Goal: Check status: Check status

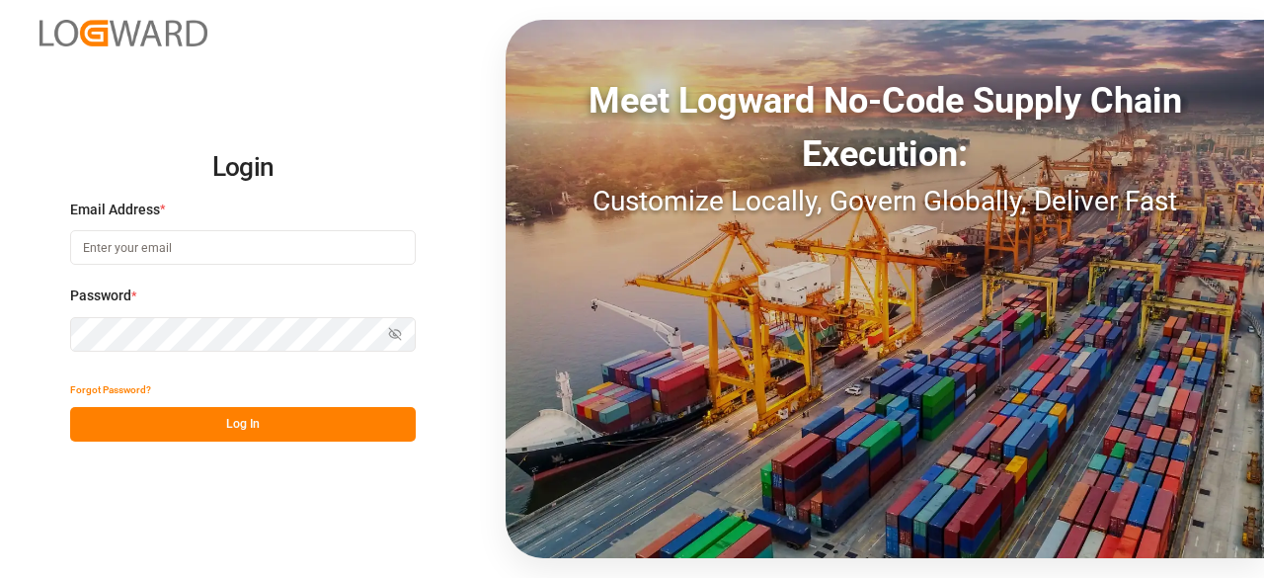
type input "[PERSON_NAME][EMAIL_ADDRESS][PERSON_NAME][DOMAIN_NAME]"
click at [242, 426] on button "Log In" at bounding box center [243, 424] width 346 height 35
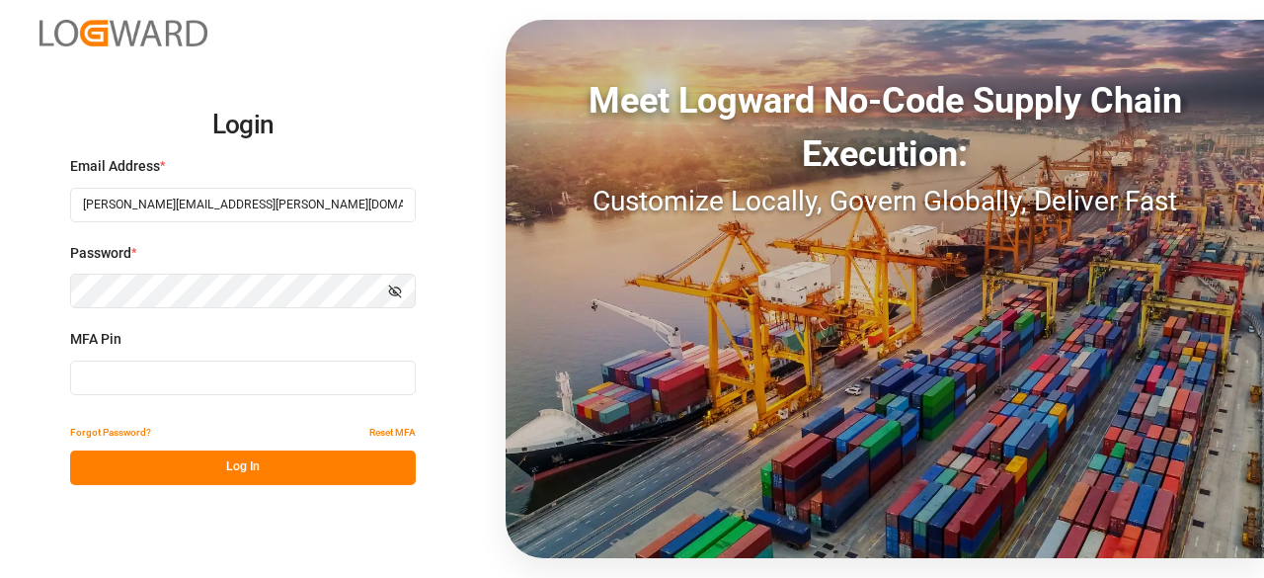
click at [265, 389] on input at bounding box center [243, 378] width 346 height 35
type input "405805"
click at [215, 477] on button "Log In" at bounding box center [243, 467] width 346 height 35
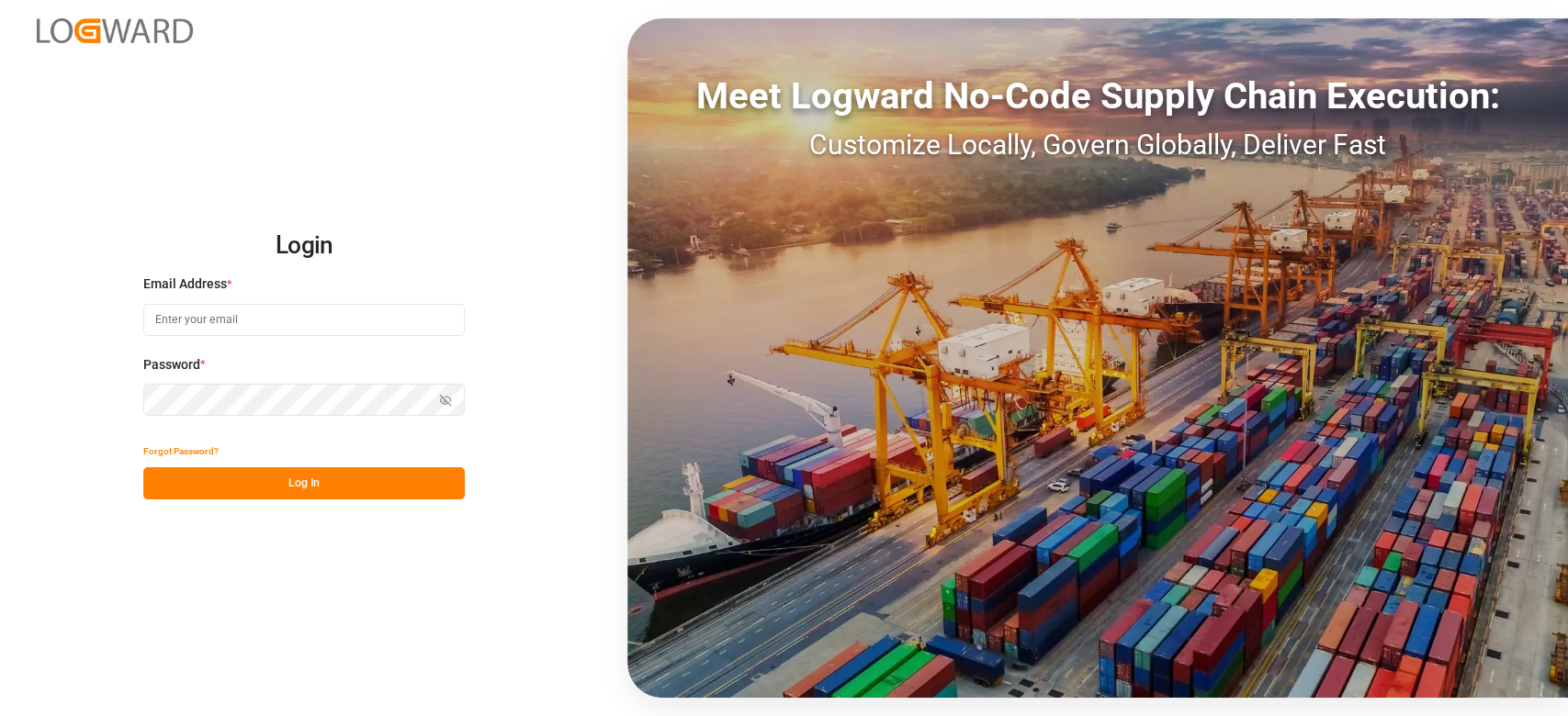
type input "sandra.alexander@jamindustries.com"
click at [285, 482] on button "Log In" at bounding box center [304, 484] width 322 height 33
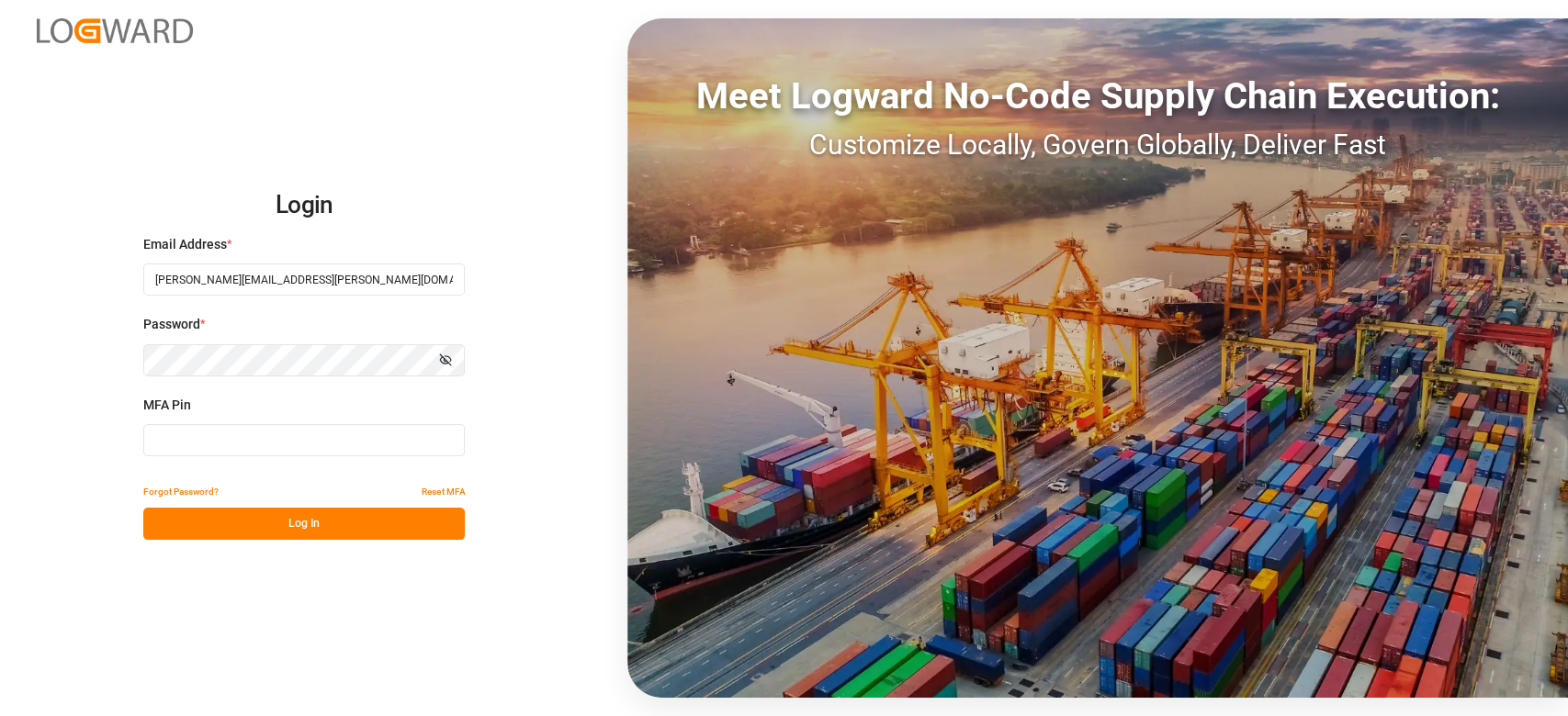
click at [220, 427] on input at bounding box center [304, 440] width 322 height 33
type input "456885"
click at [335, 519] on button "Log In" at bounding box center [304, 524] width 322 height 33
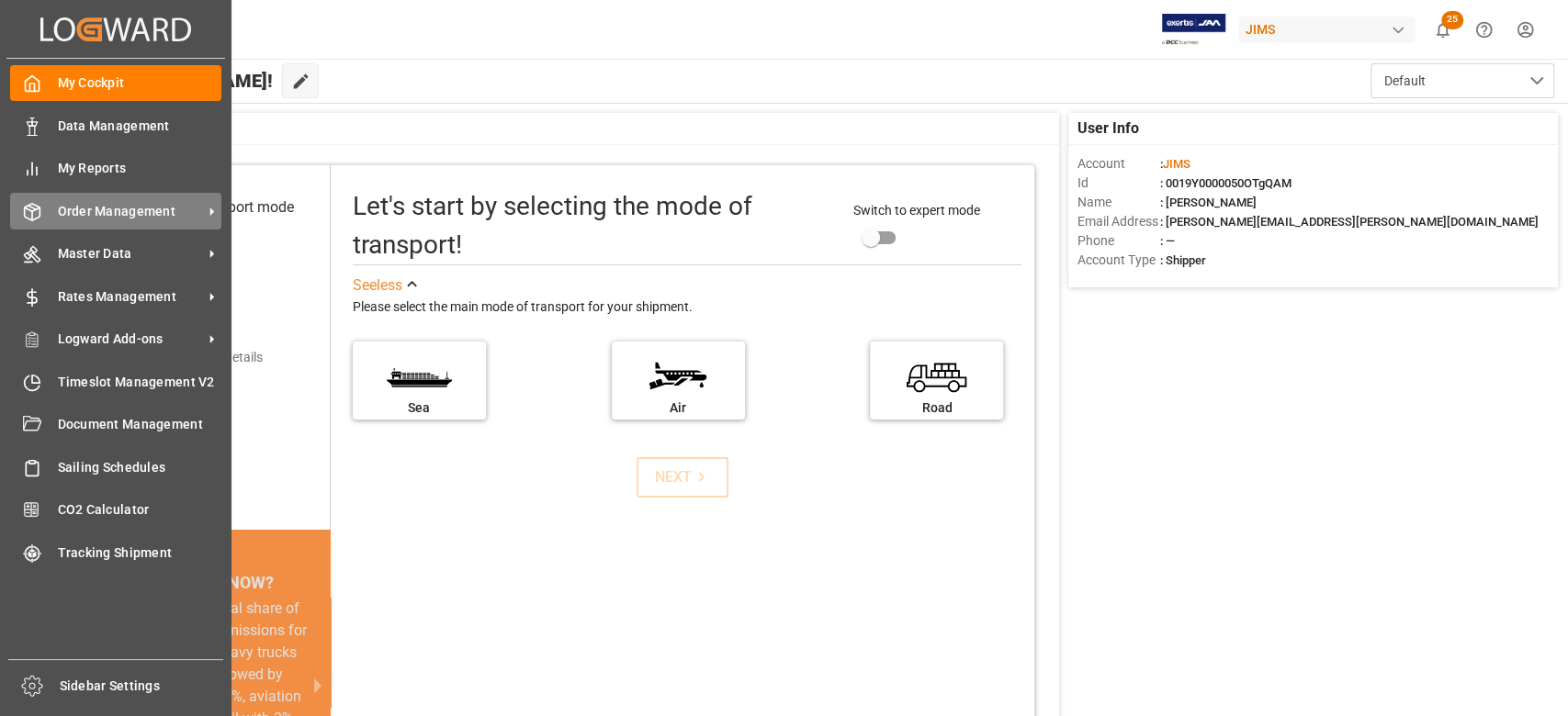
click at [96, 202] on span "Order Management" at bounding box center [130, 211] width 145 height 20
click at [176, 219] on span "Order Management" at bounding box center [130, 211] width 145 height 20
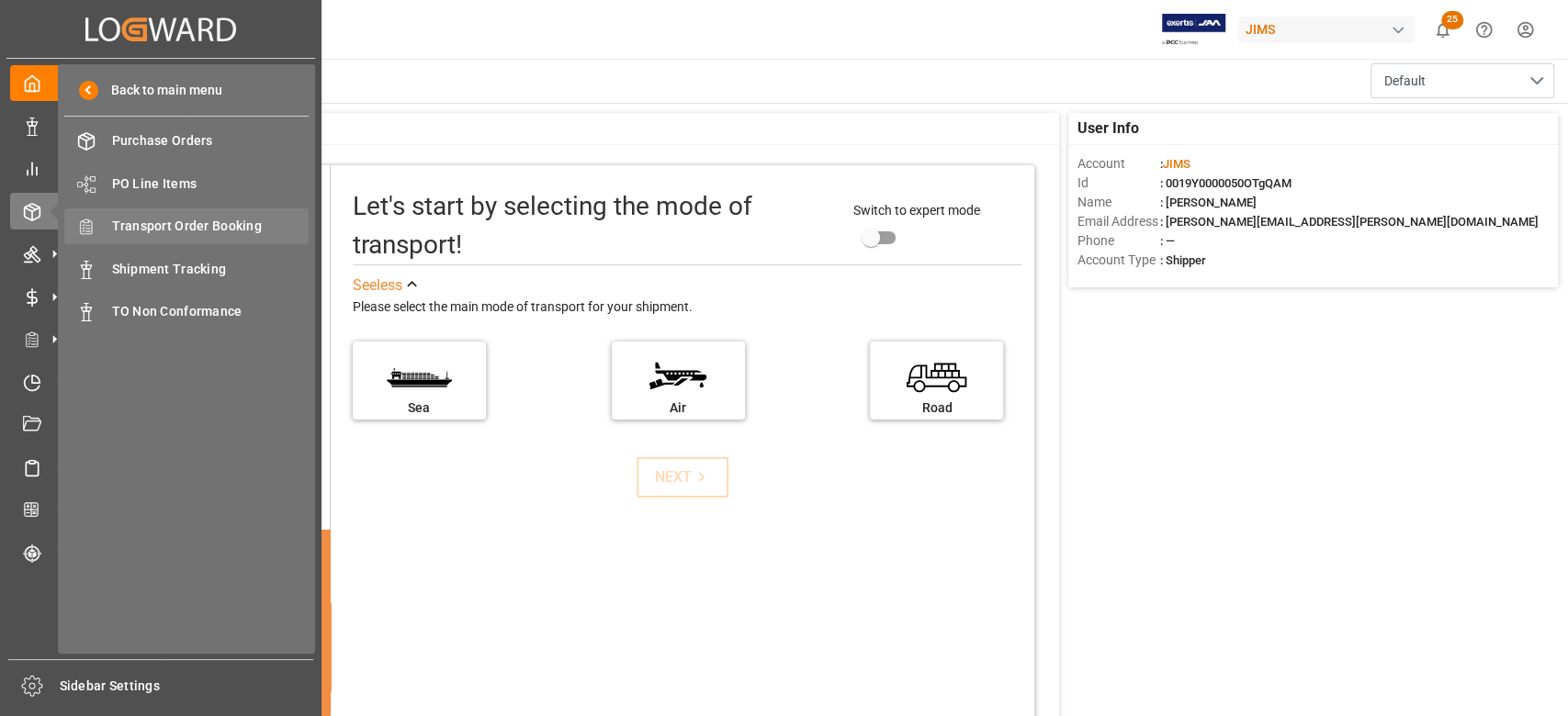
click at [249, 221] on span "Transport Order Booking" at bounding box center [211, 226] width 197 height 20
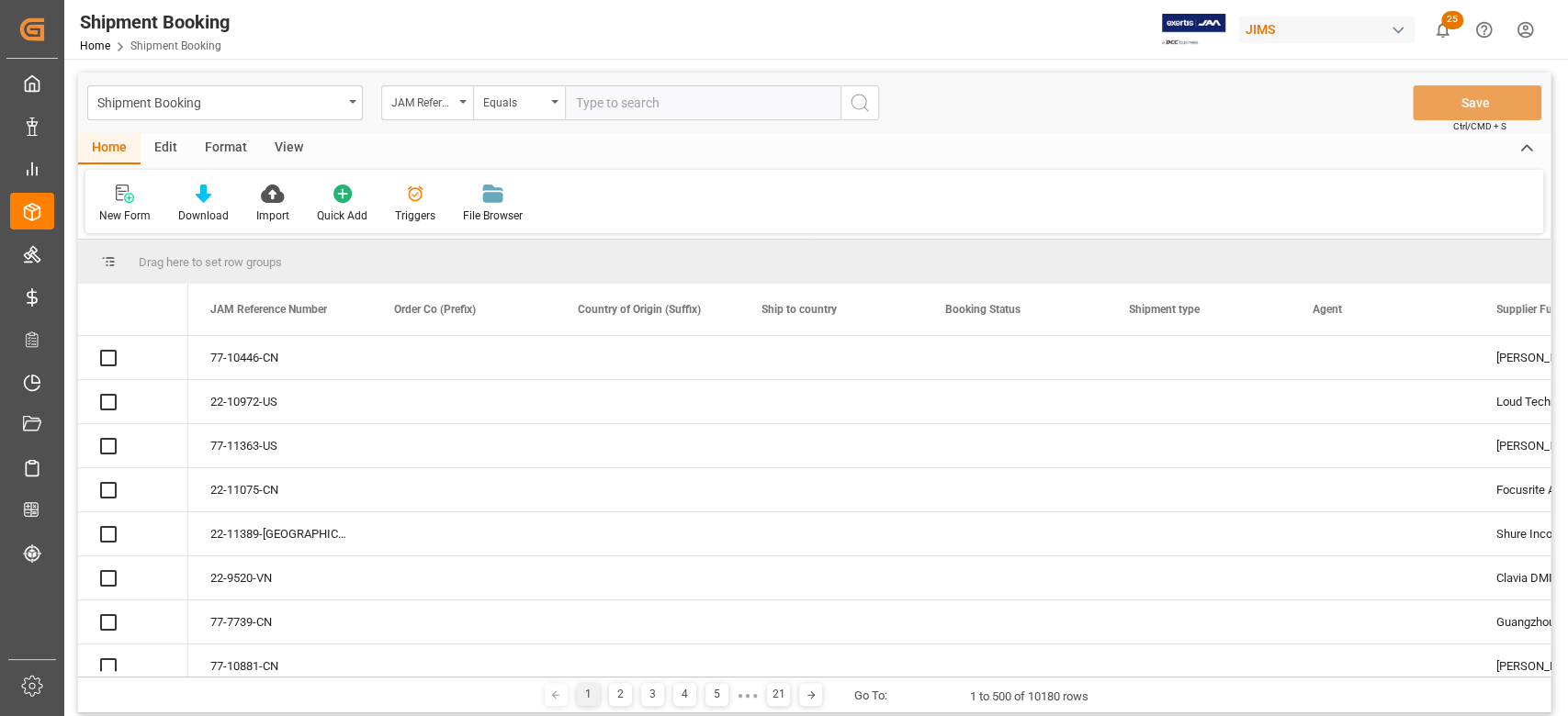
click at [662, 101] on input "text" at bounding box center [702, 103] width 275 height 35
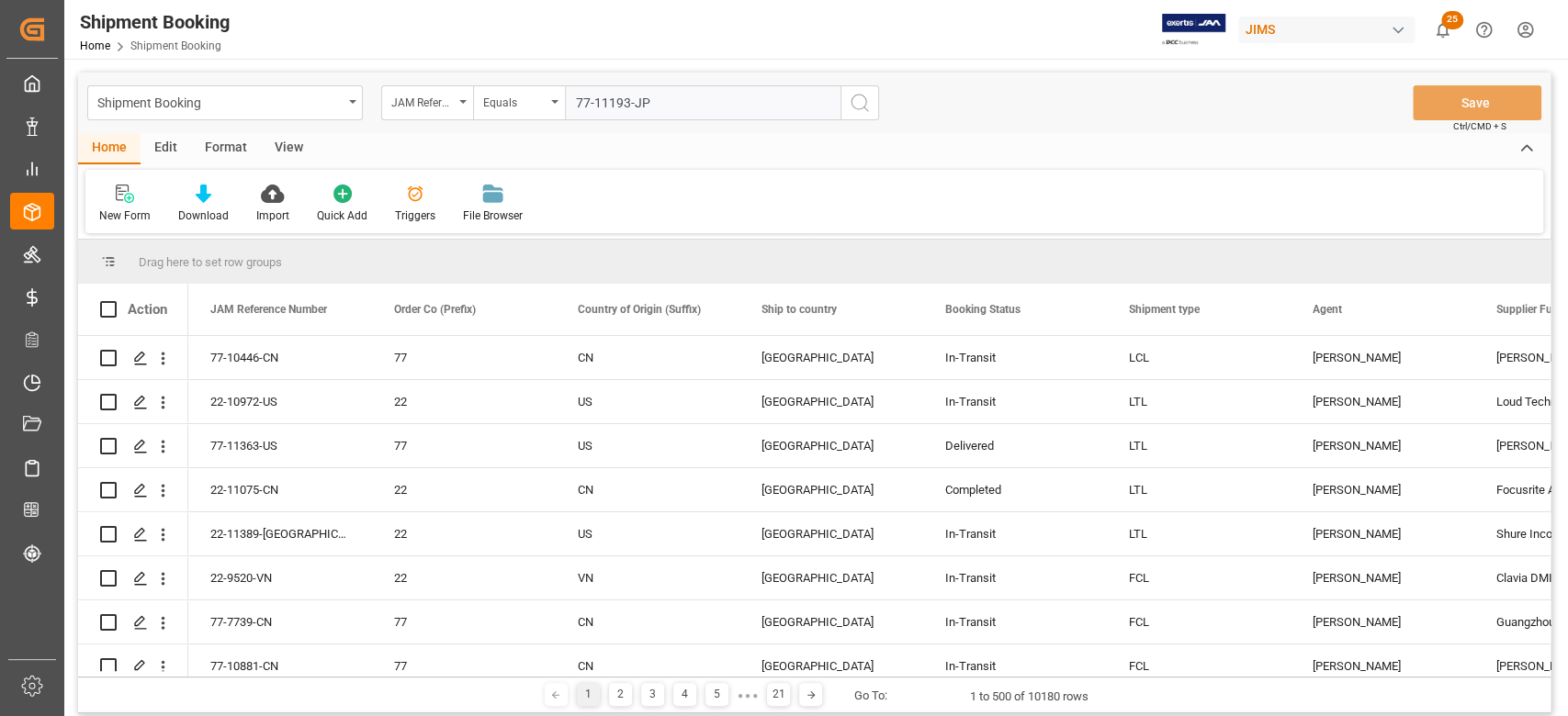
type input "77-11193-JP"
click at [868, 101] on icon "search button" at bounding box center [860, 103] width 22 height 22
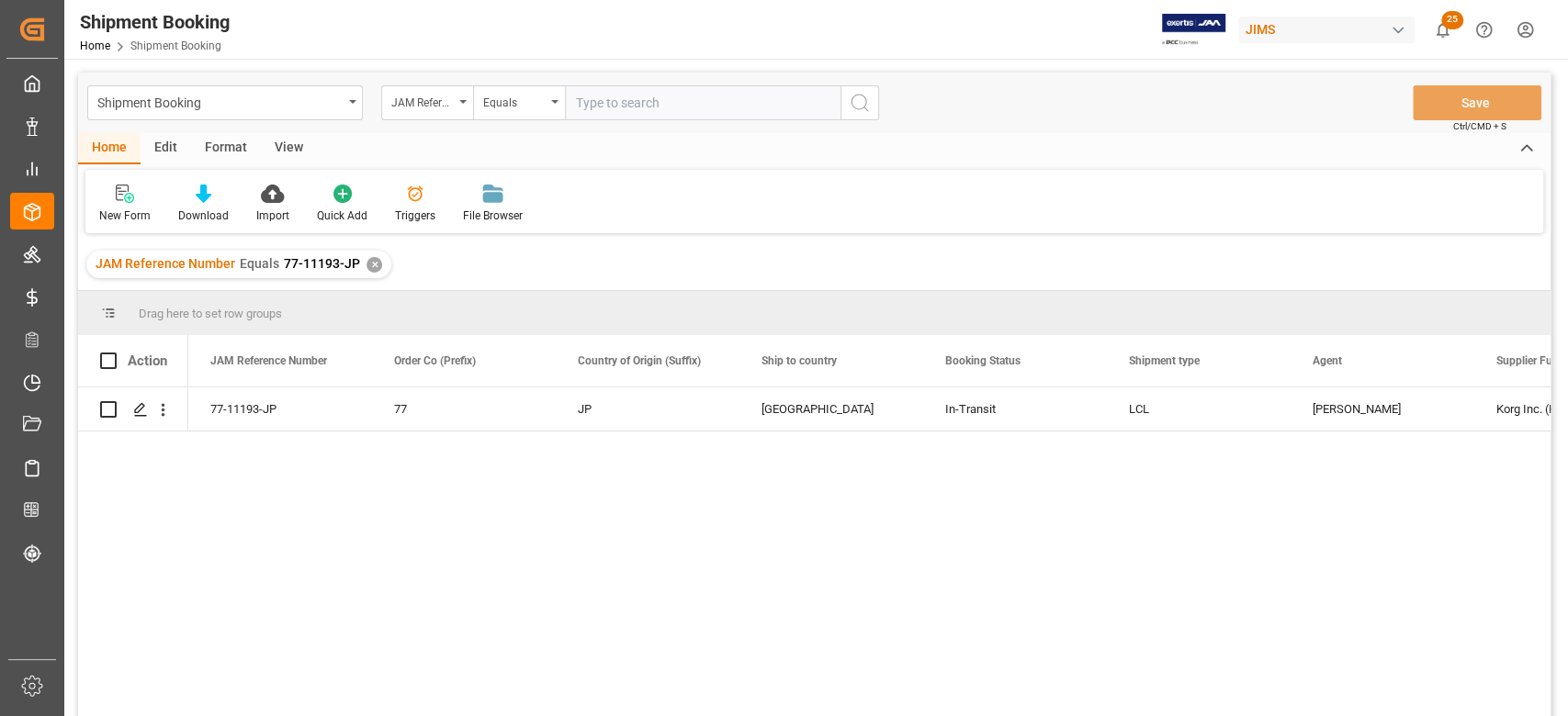
click at [367, 265] on div "✕" at bounding box center [374, 265] width 16 height 16
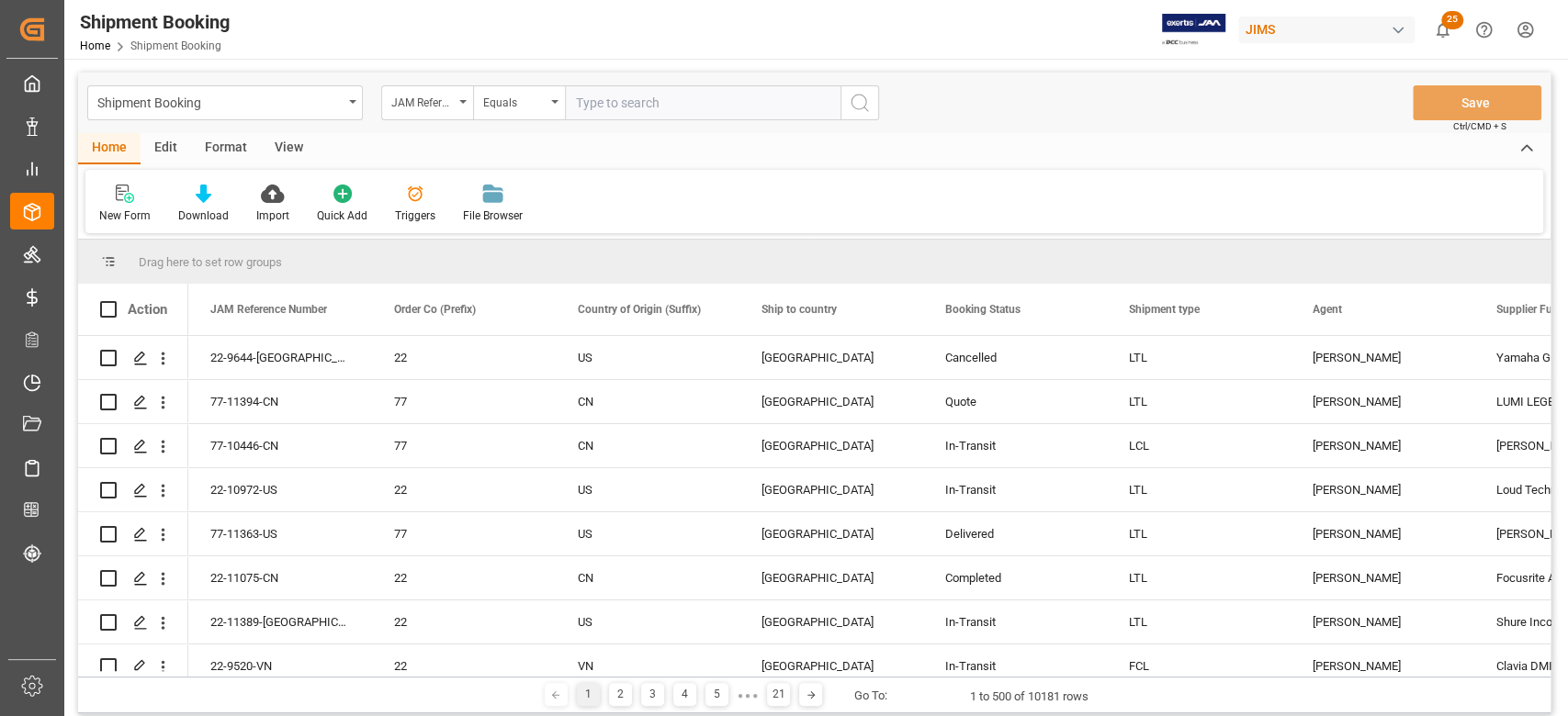
click at [597, 95] on input "text" at bounding box center [702, 103] width 275 height 35
paste input "729721"
type input "729721"
click at [468, 99] on div "JAM Reference Number" at bounding box center [427, 103] width 92 height 35
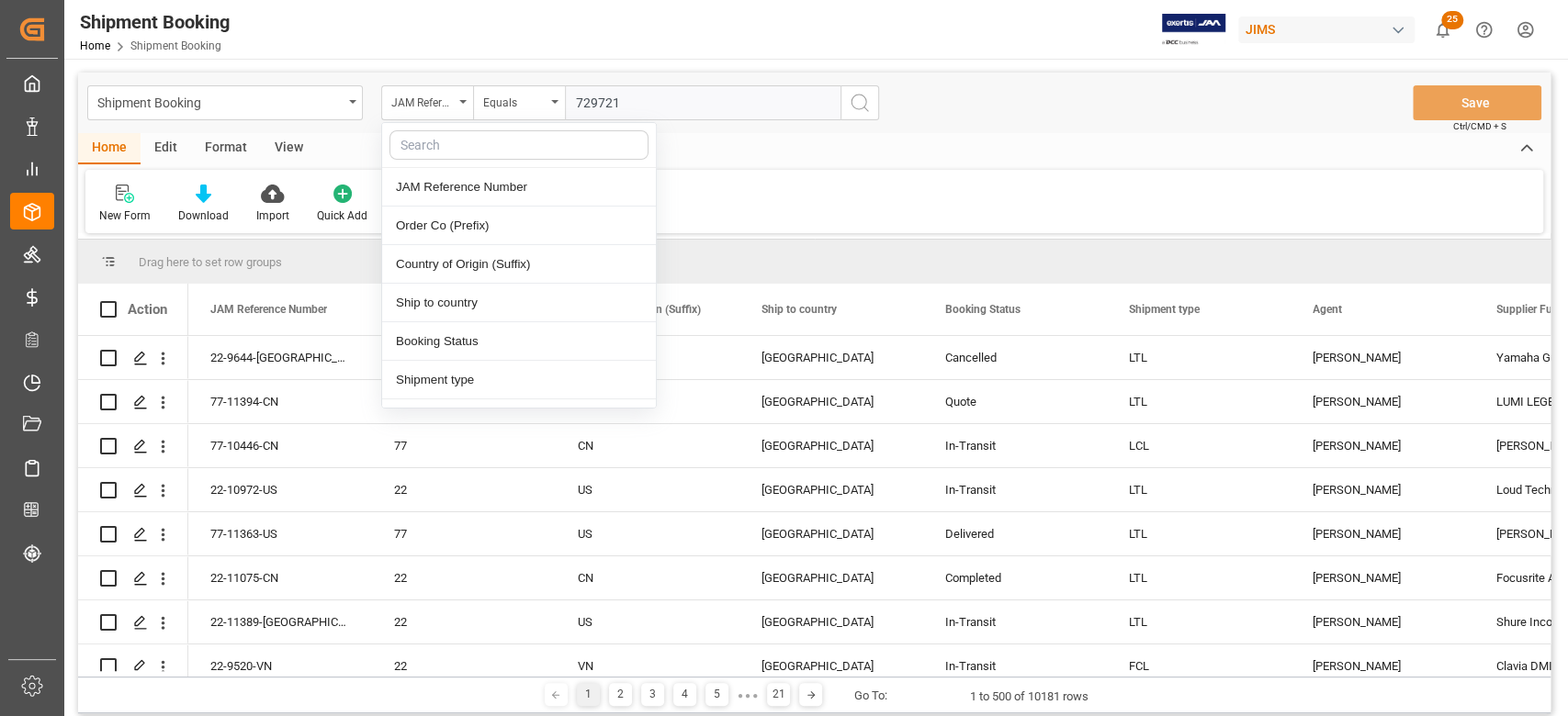
click at [441, 142] on input "text" at bounding box center [519, 145] width 259 height 30
type input "supplier"
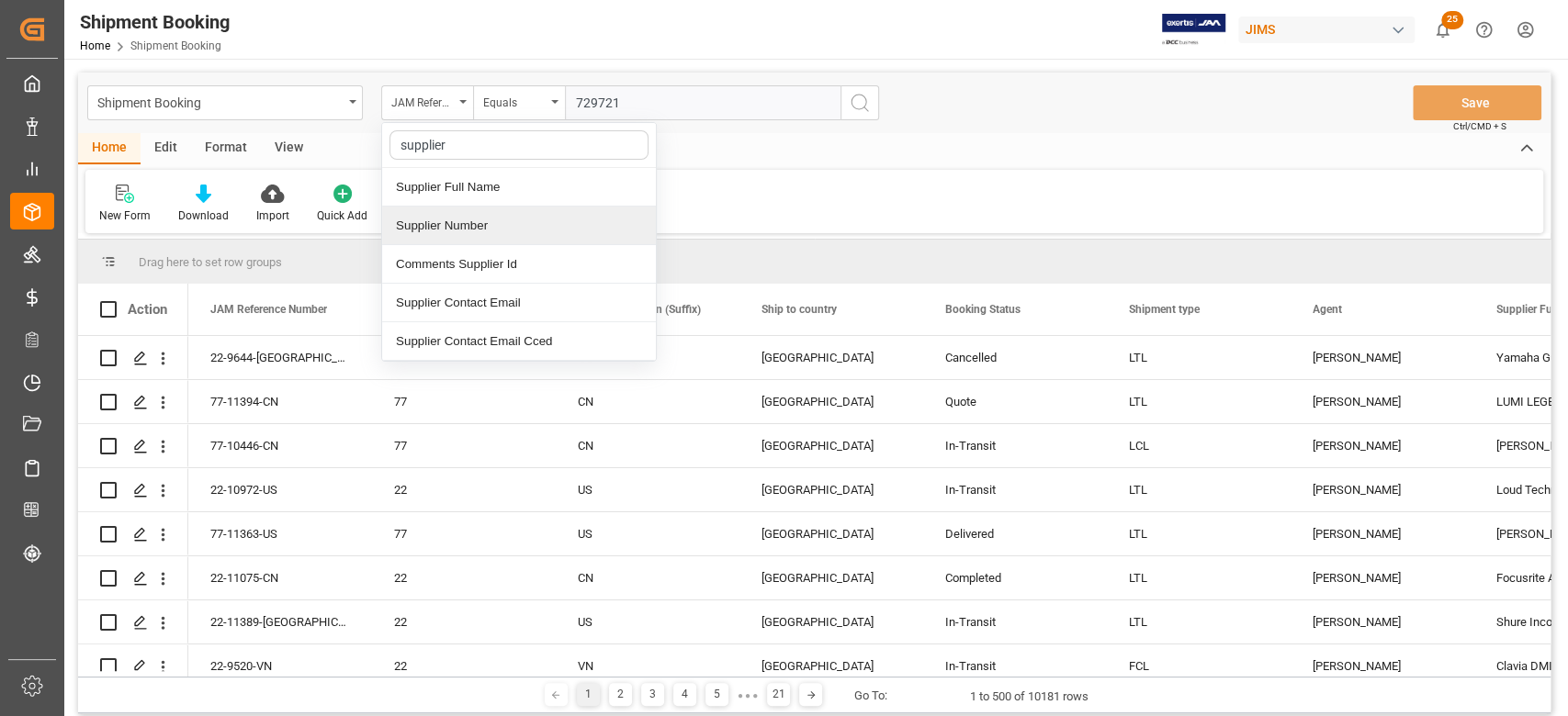
click at [420, 222] on div "Supplier Number" at bounding box center [519, 225] width 273 height 38
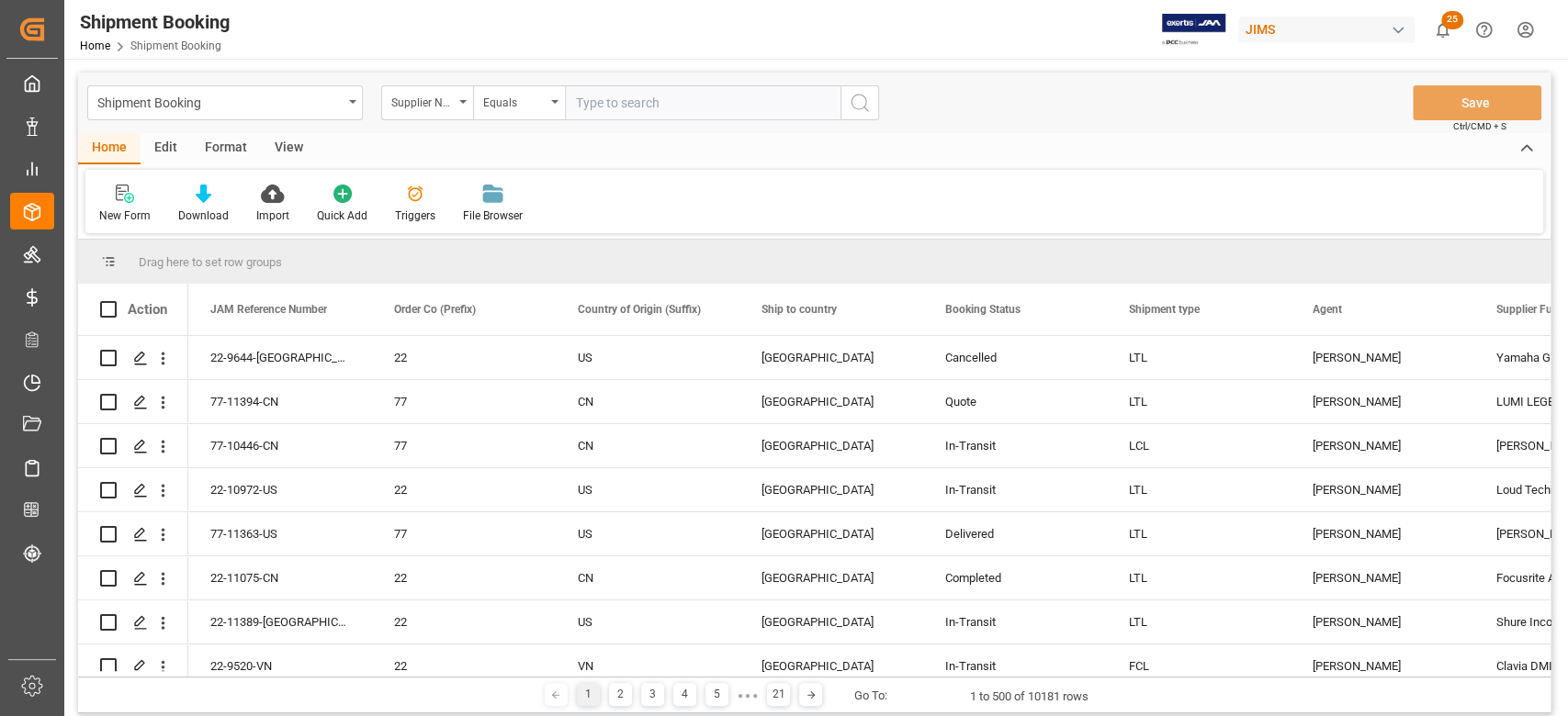
click at [697, 102] on input "text" at bounding box center [702, 103] width 275 height 35
paste input "729721"
type input "729721"
click at [857, 100] on icon "search button" at bounding box center [860, 103] width 22 height 22
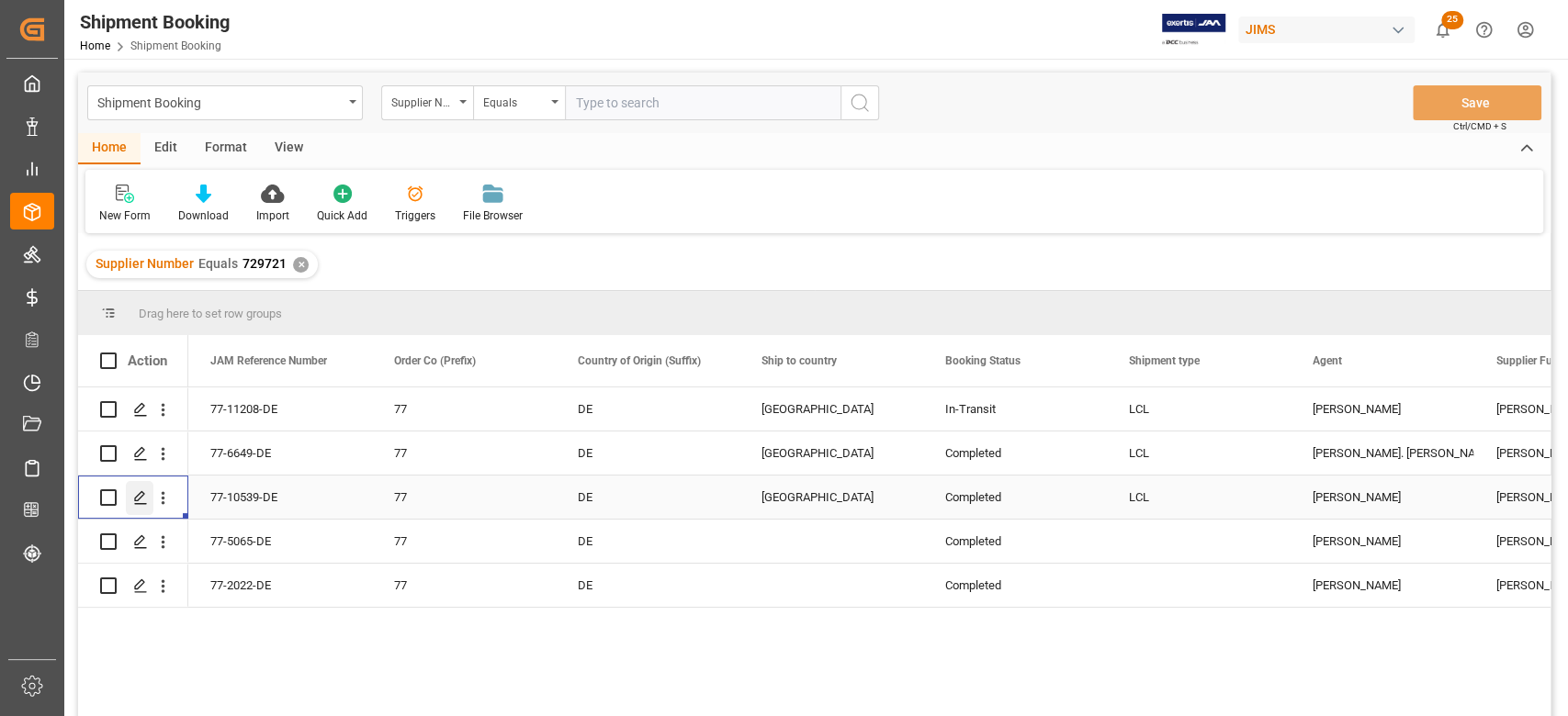
click at [144, 503] on icon "Press SPACE to select this row." at bounding box center [140, 497] width 15 height 15
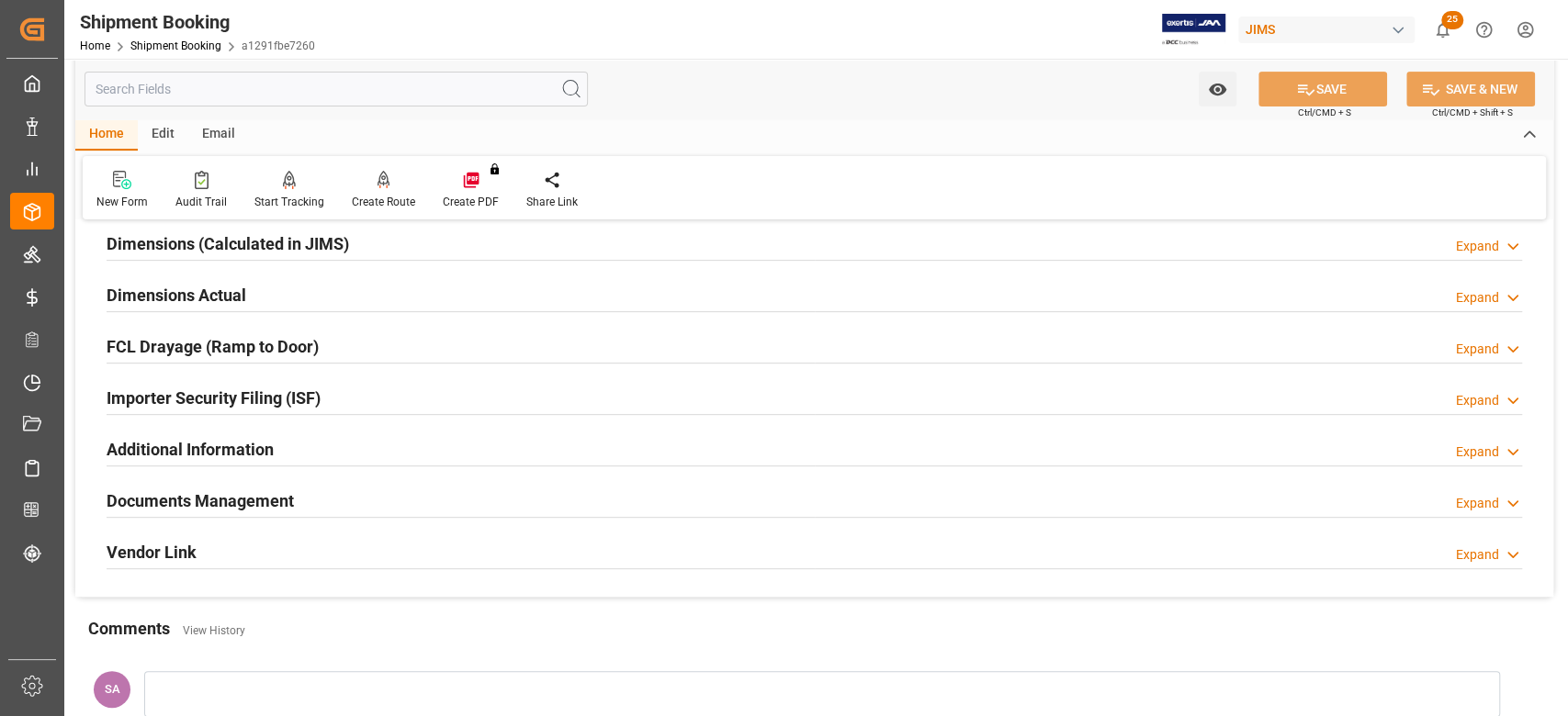
scroll to position [489, 0]
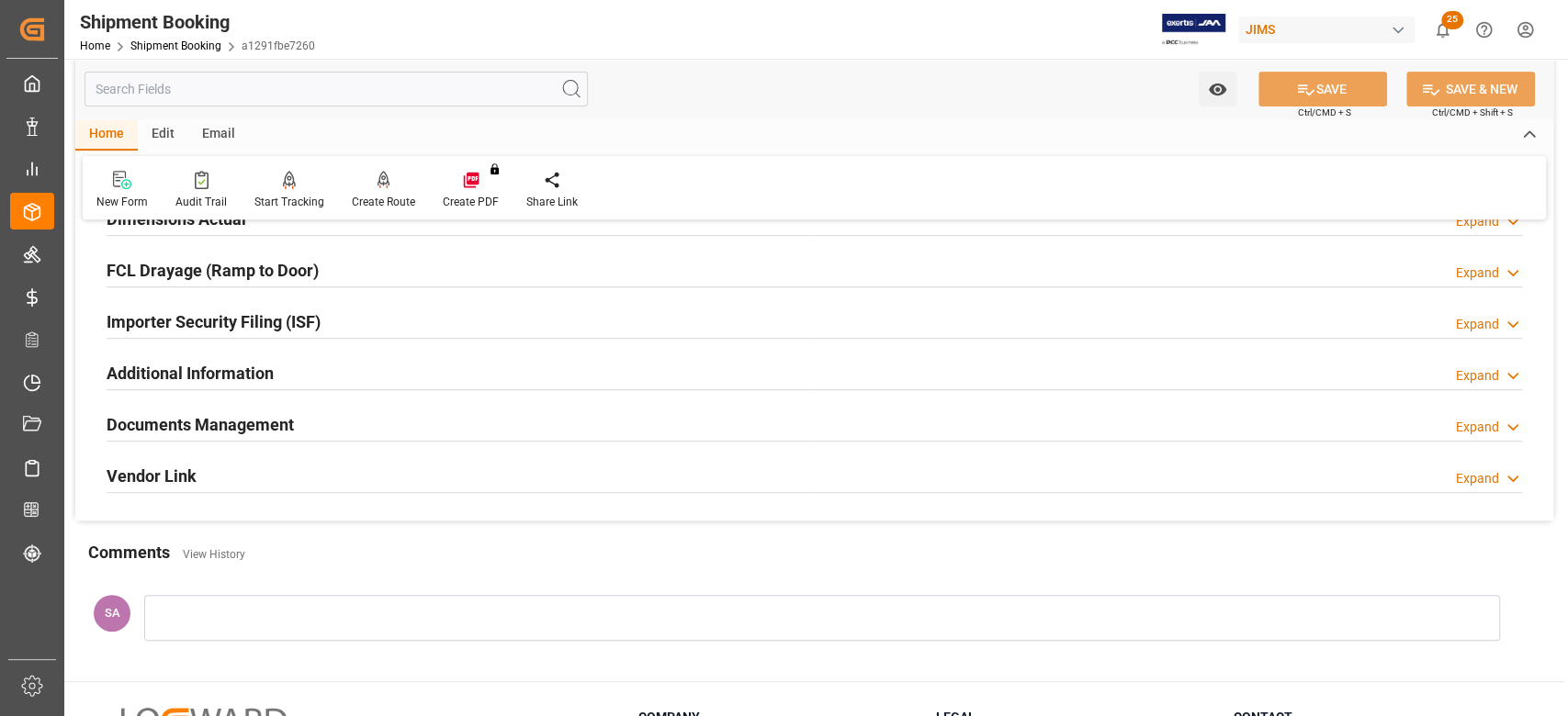
click at [280, 427] on h2 "Documents Management" at bounding box center [201, 425] width 188 height 25
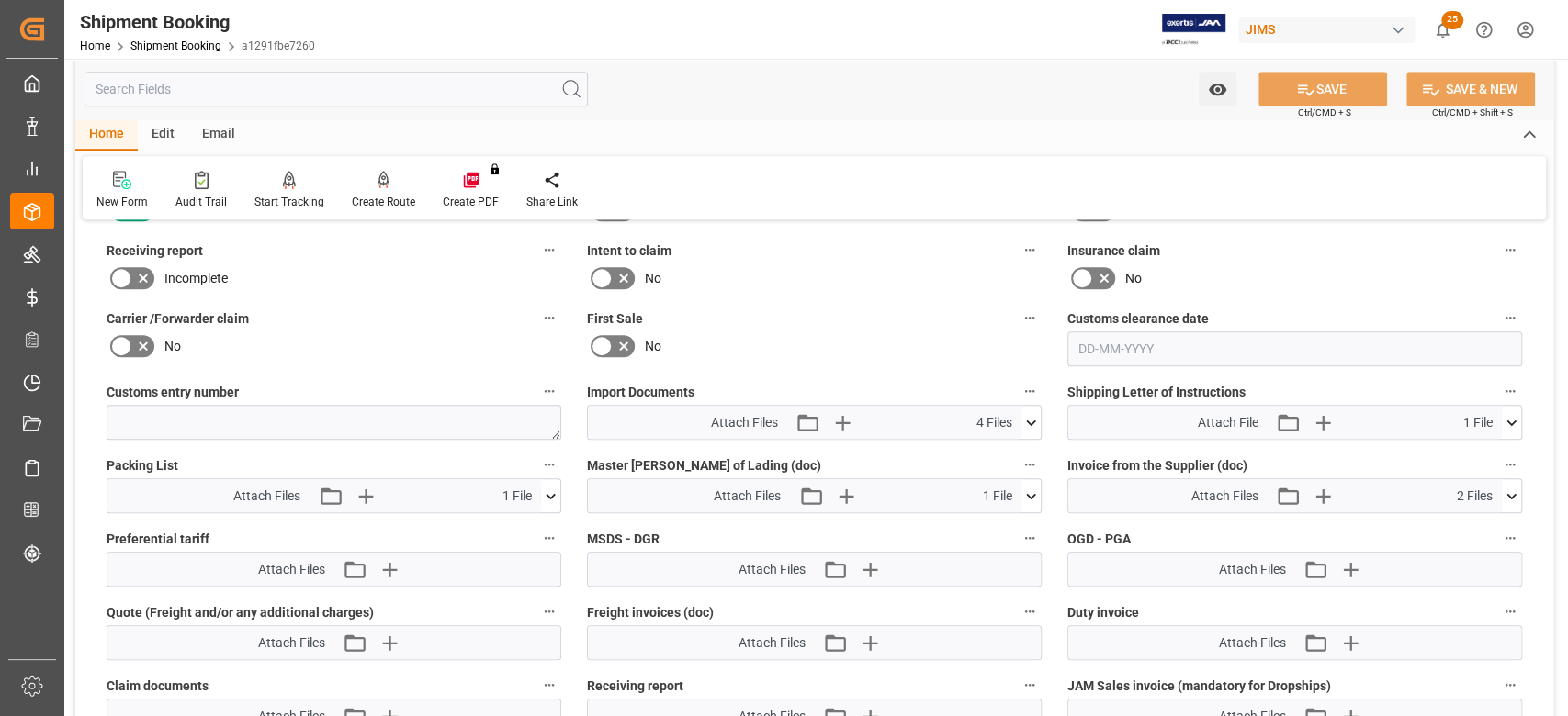
scroll to position [857, 0]
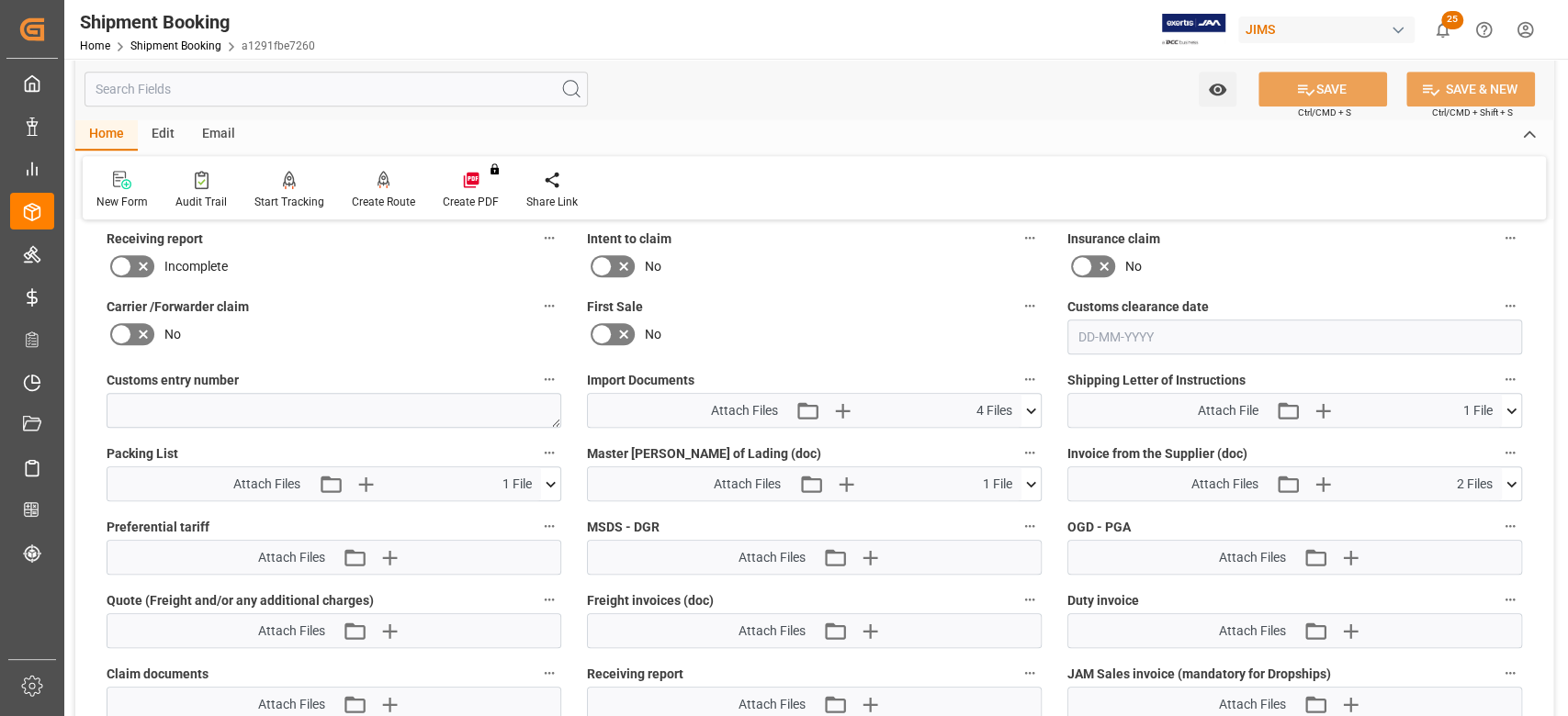
click at [1033, 415] on icon at bounding box center [1030, 411] width 20 height 20
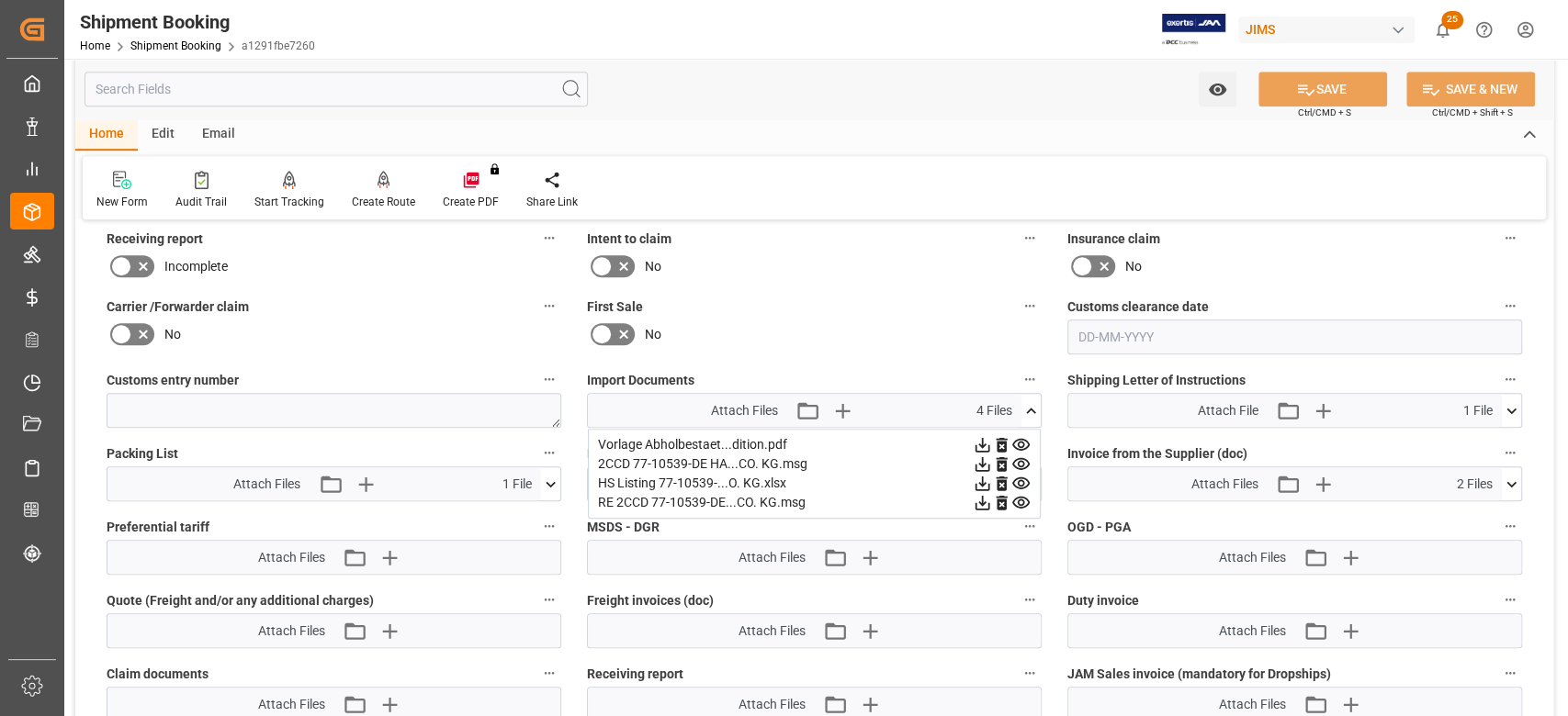
click at [1026, 444] on icon at bounding box center [1021, 444] width 18 height 12
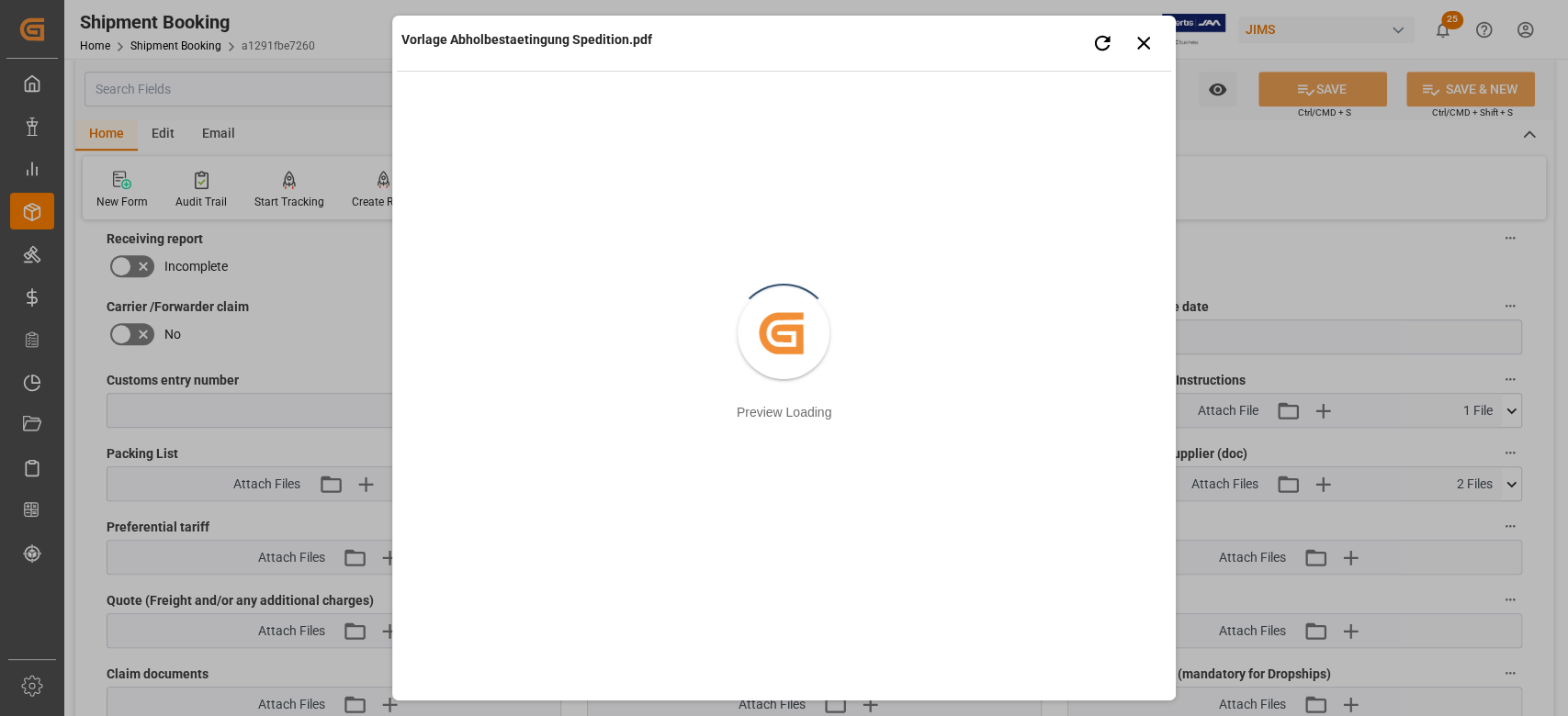
click at [1308, 245] on div "Vorlage Abholbestaetingung Spedition.pdf Retry Close preview Created by potrace…" at bounding box center [784, 358] width 1568 height 716
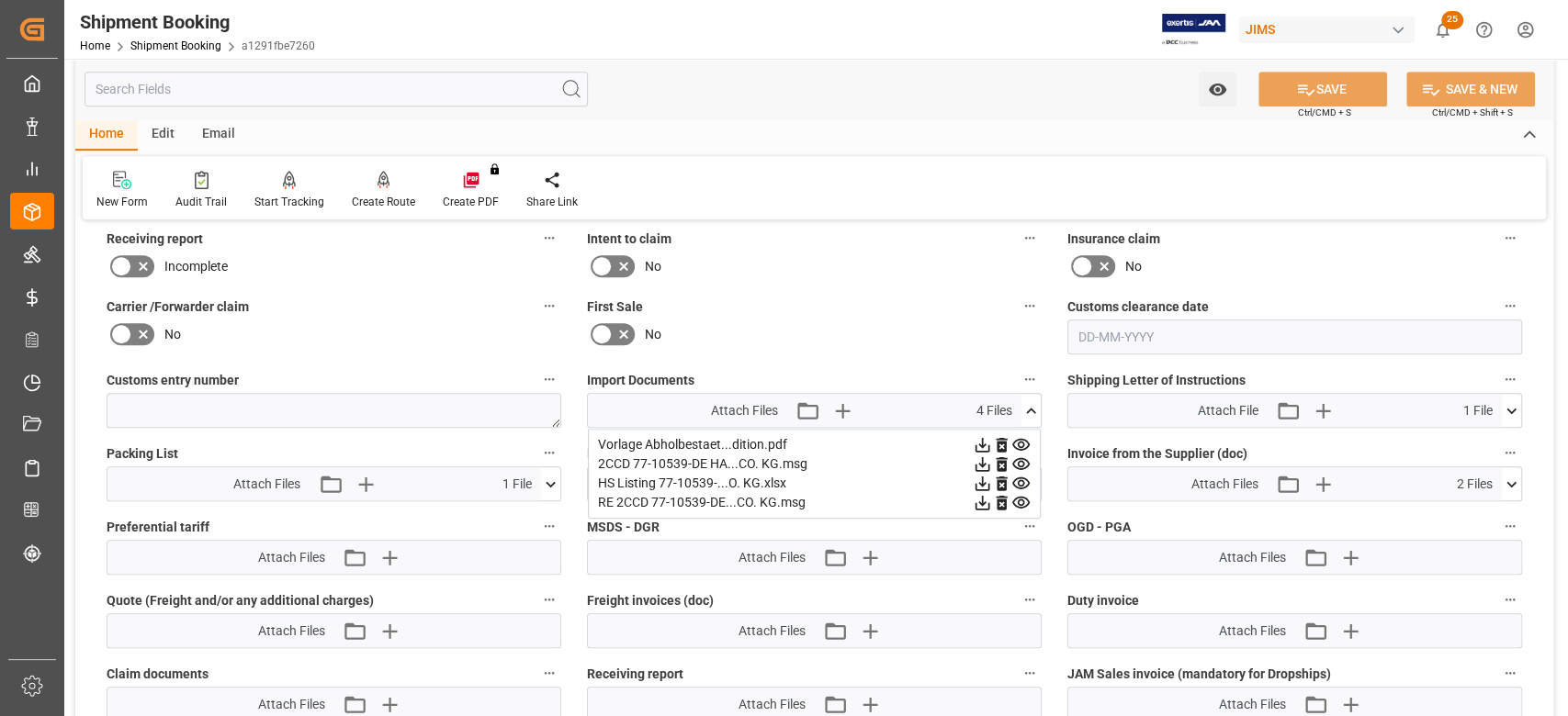
click at [1023, 464] on icon at bounding box center [1021, 464] width 20 height 20
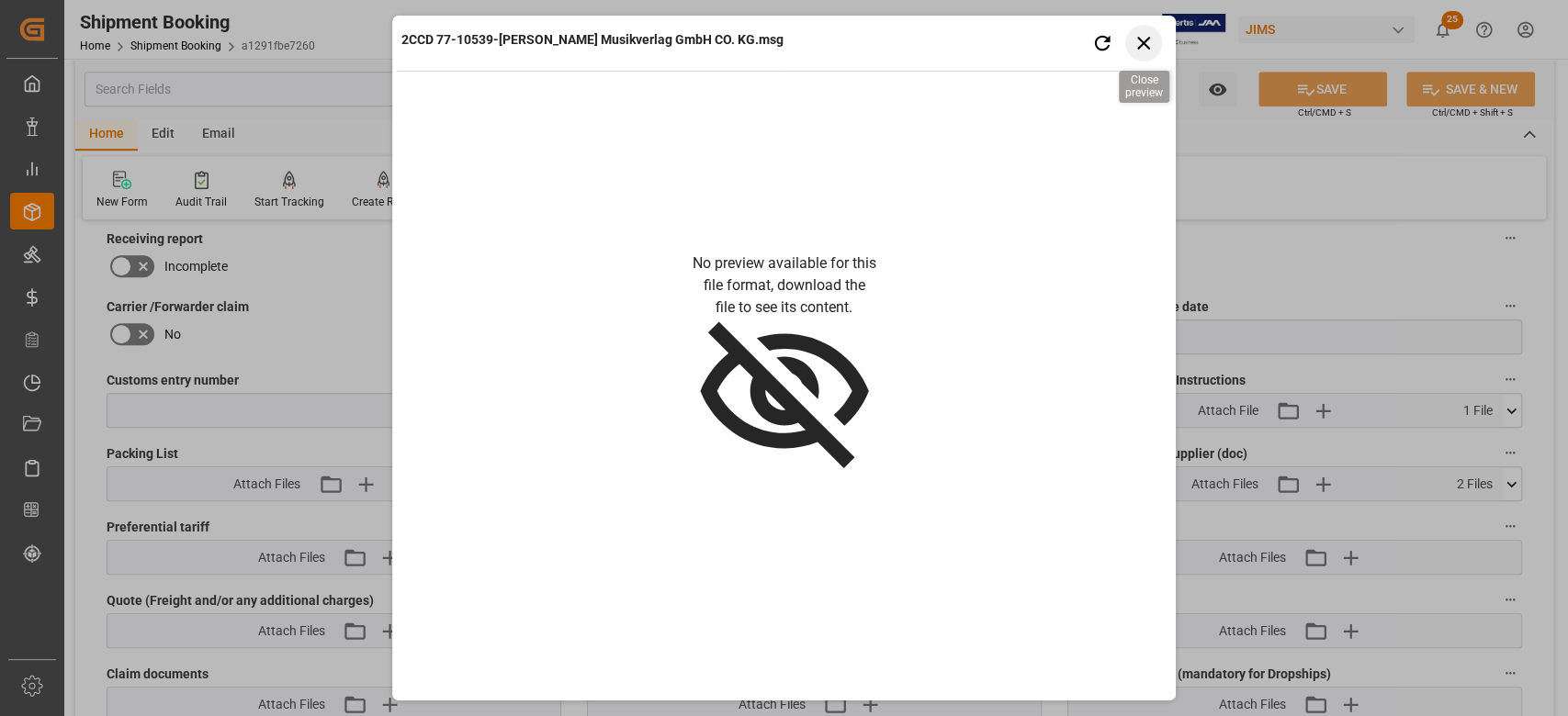
click at [1149, 47] on icon "button" at bounding box center [1144, 44] width 13 height 13
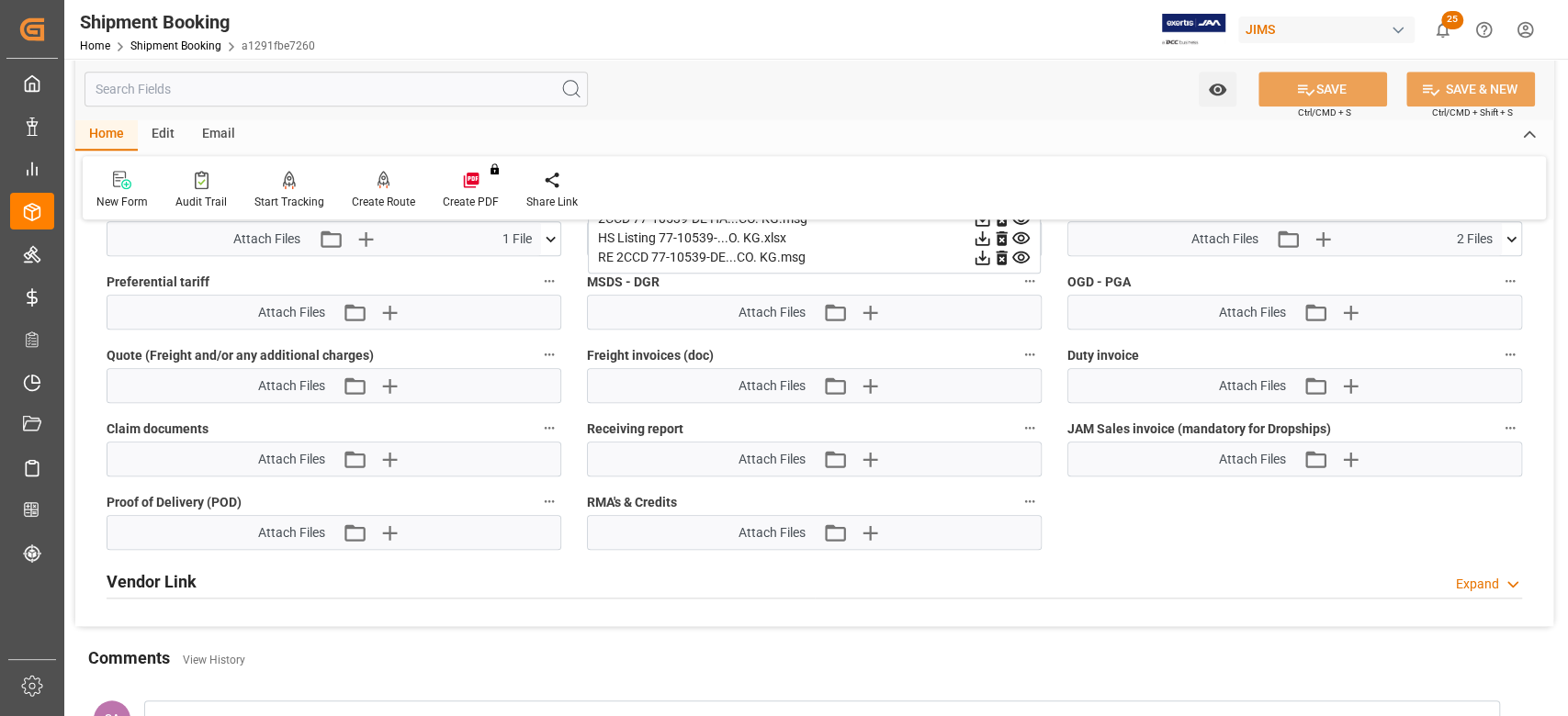
scroll to position [735, 0]
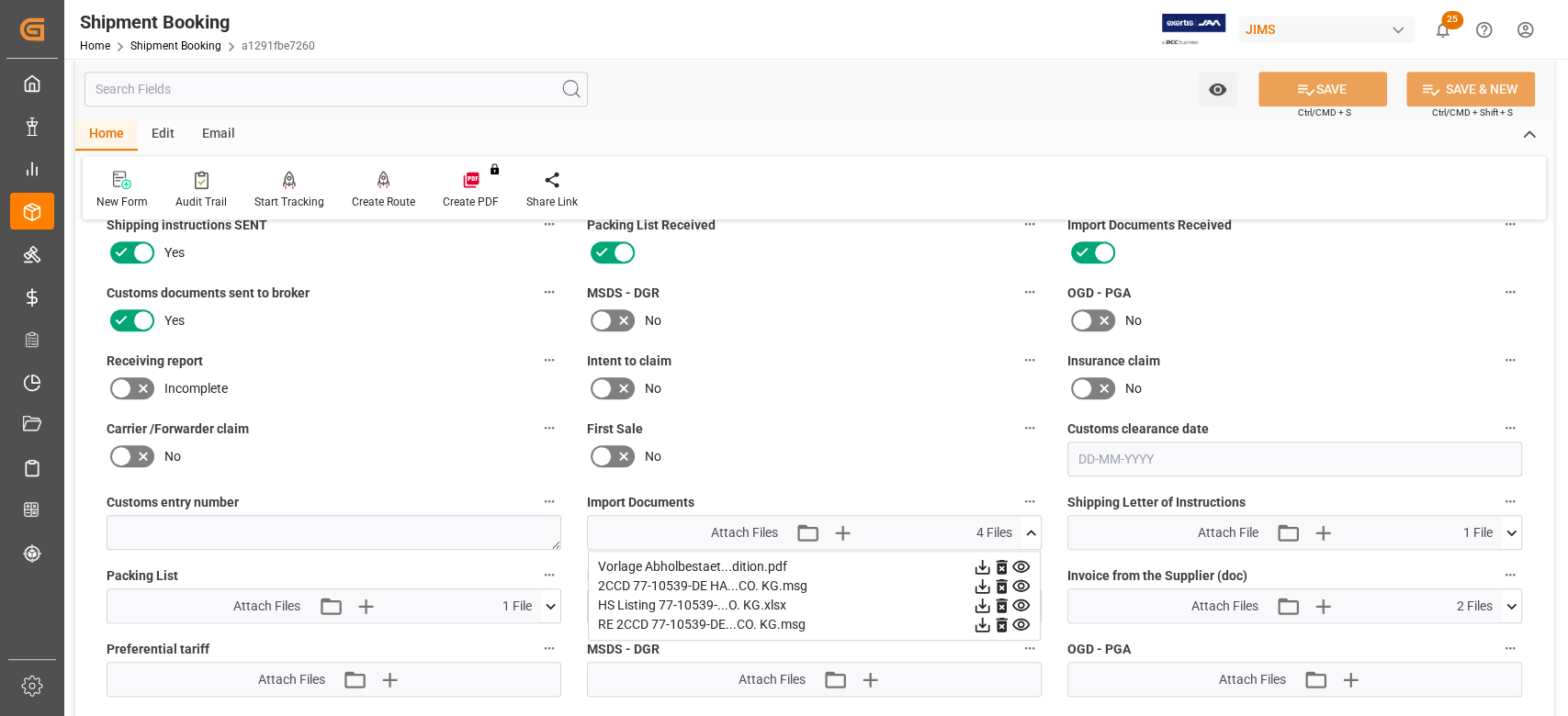
click at [1032, 527] on icon at bounding box center [1030, 533] width 20 height 20
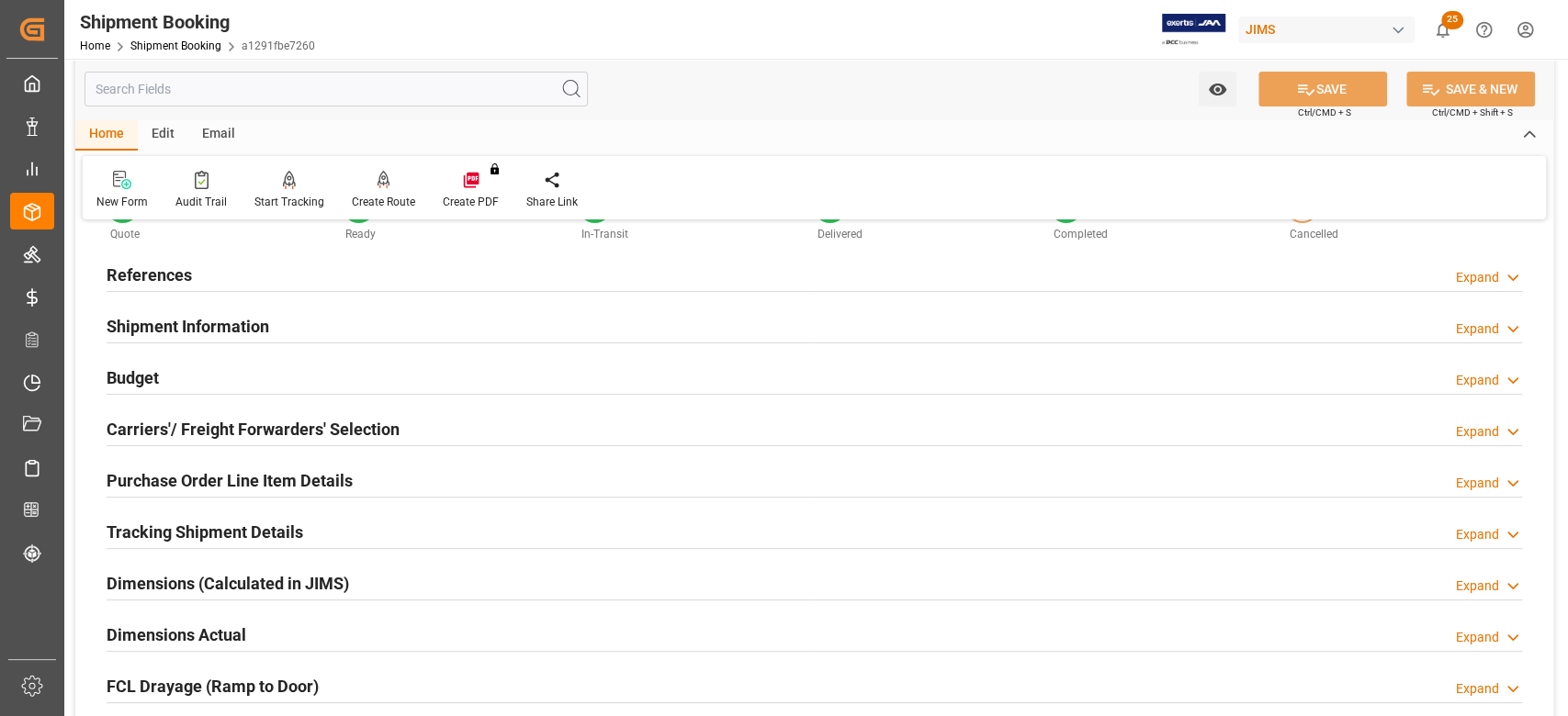
scroll to position [0, 0]
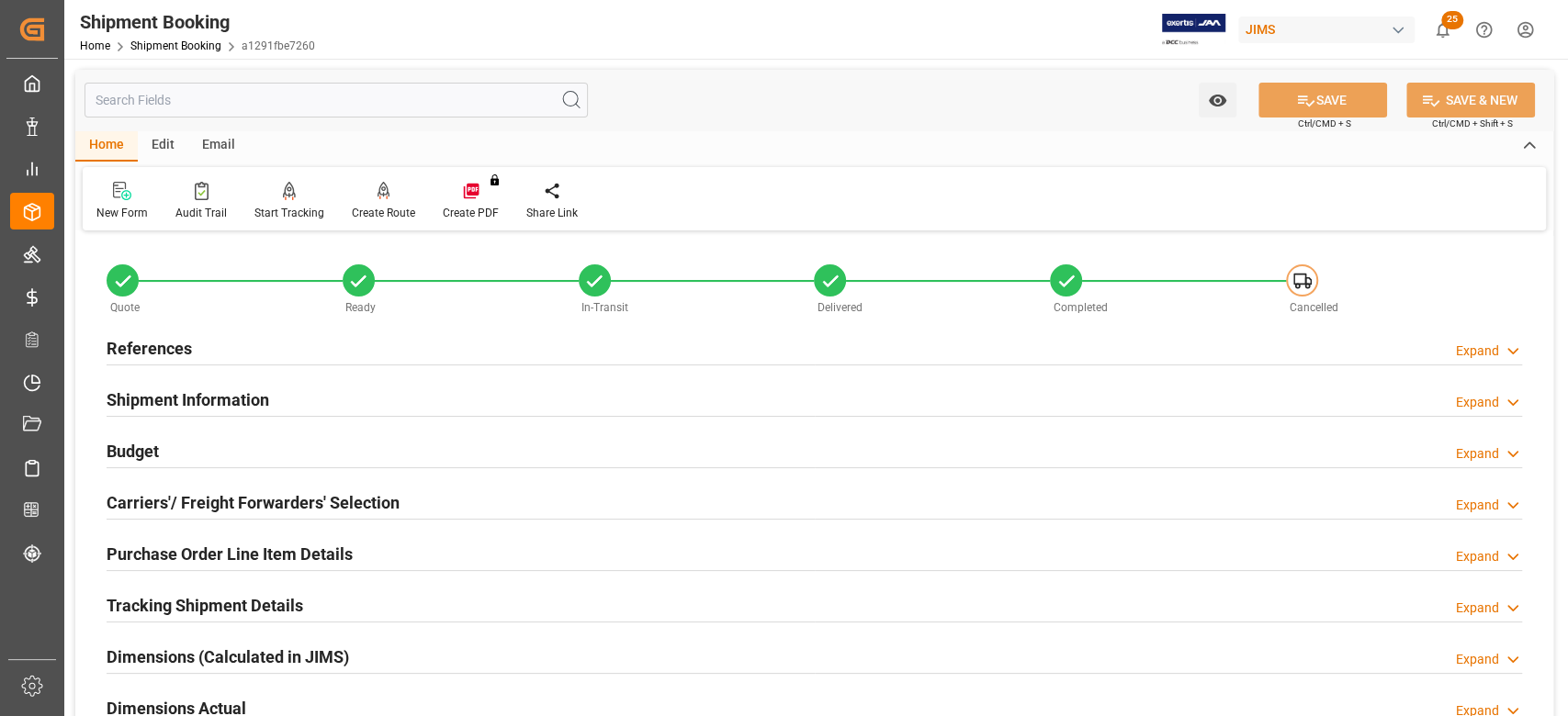
click at [134, 341] on h2 "References" at bounding box center [150, 349] width 86 height 25
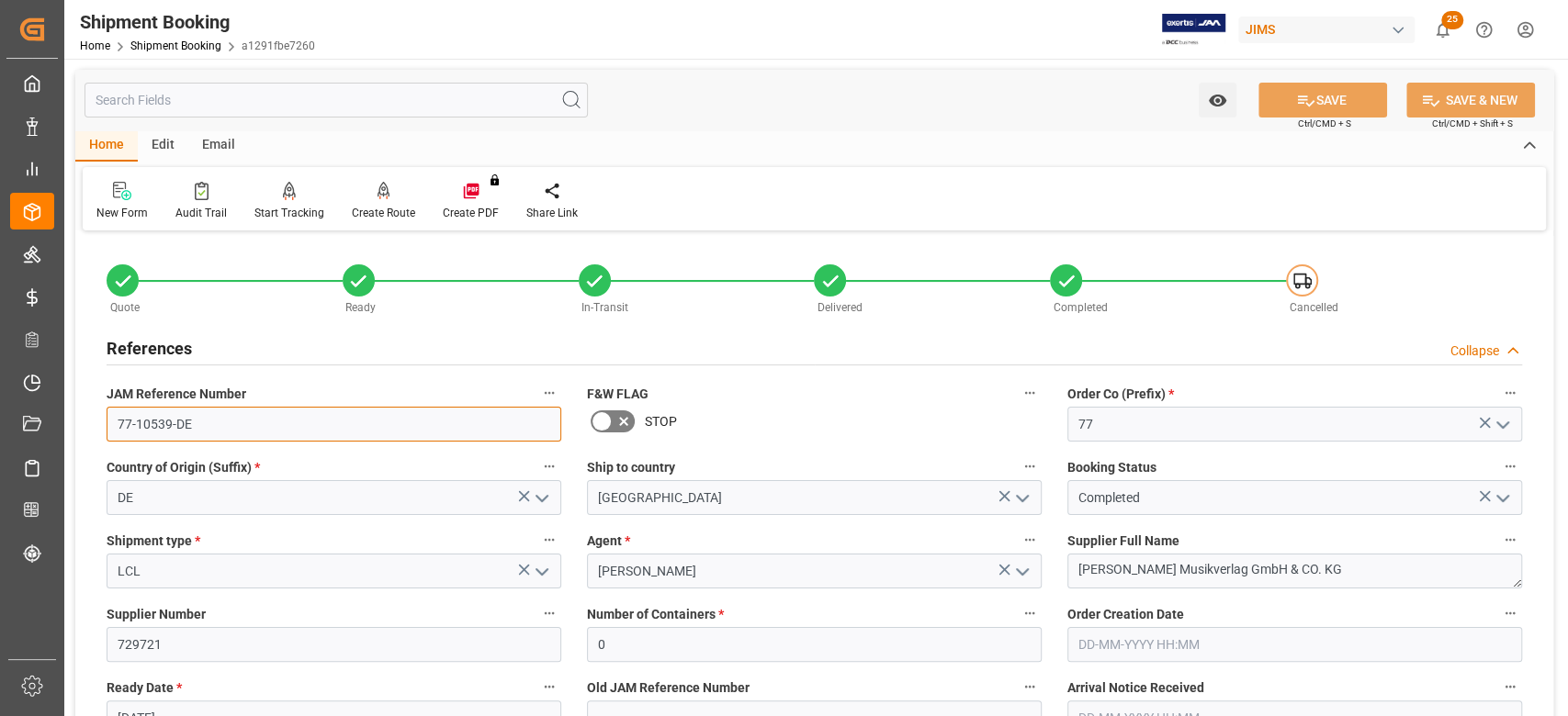
click at [245, 419] on input "77-10539-DE" at bounding box center [334, 425] width 455 height 35
click at [244, 419] on input "77-10539-DE" at bounding box center [334, 425] width 455 height 35
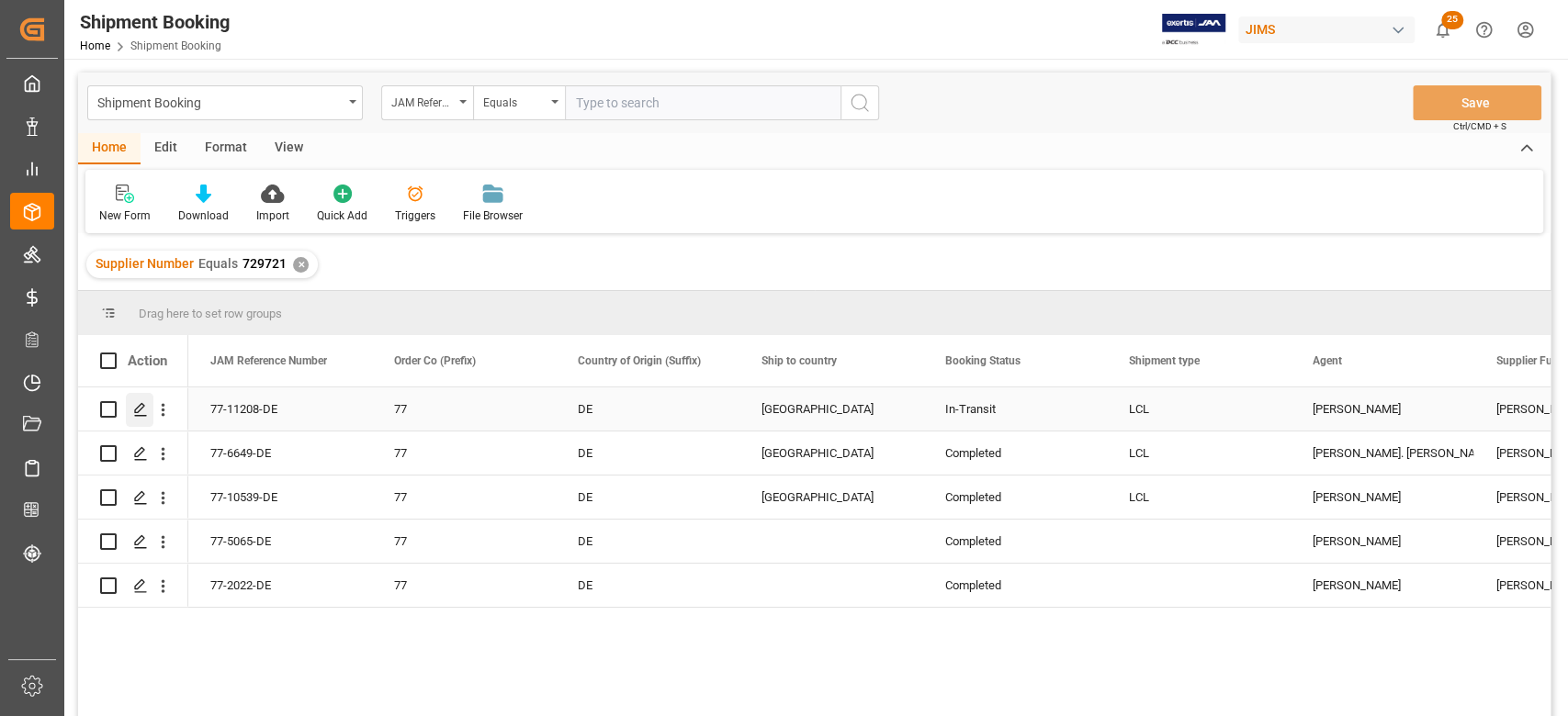
click at [140, 411] on icon "Press SPACE to select this row." at bounding box center [140, 410] width 15 height 15
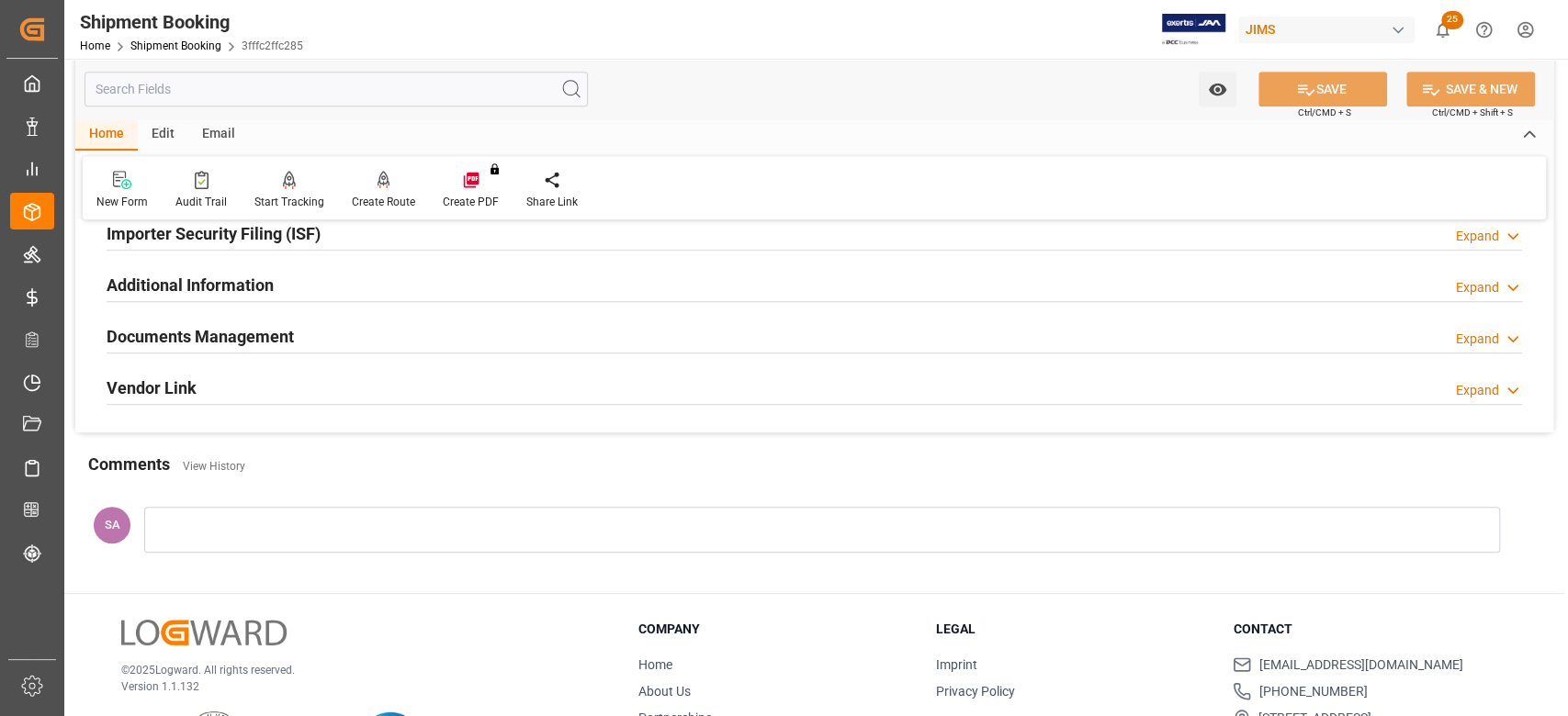
scroll to position [539, 0]
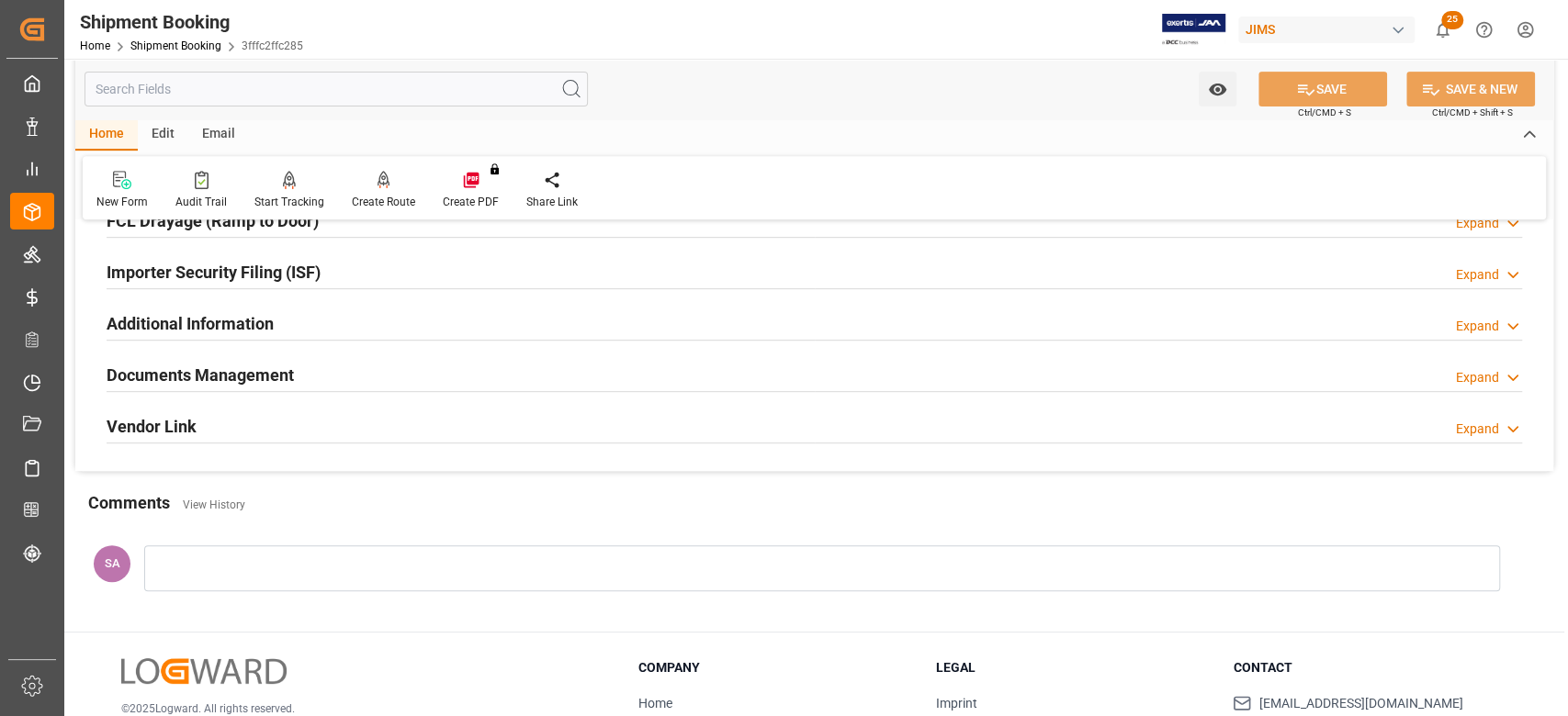
click at [248, 371] on h2 "Documents Management" at bounding box center [201, 375] width 188 height 25
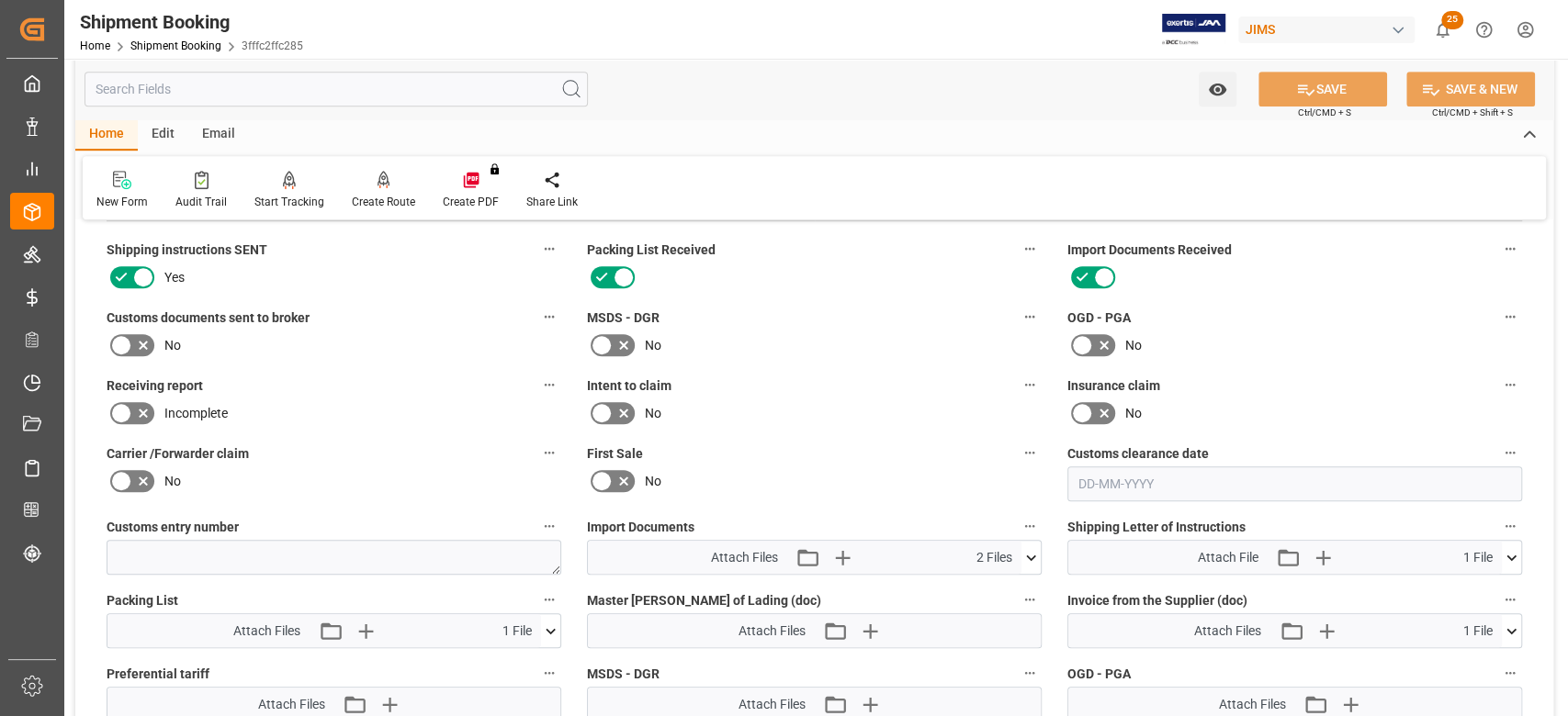
scroll to position [907, 0]
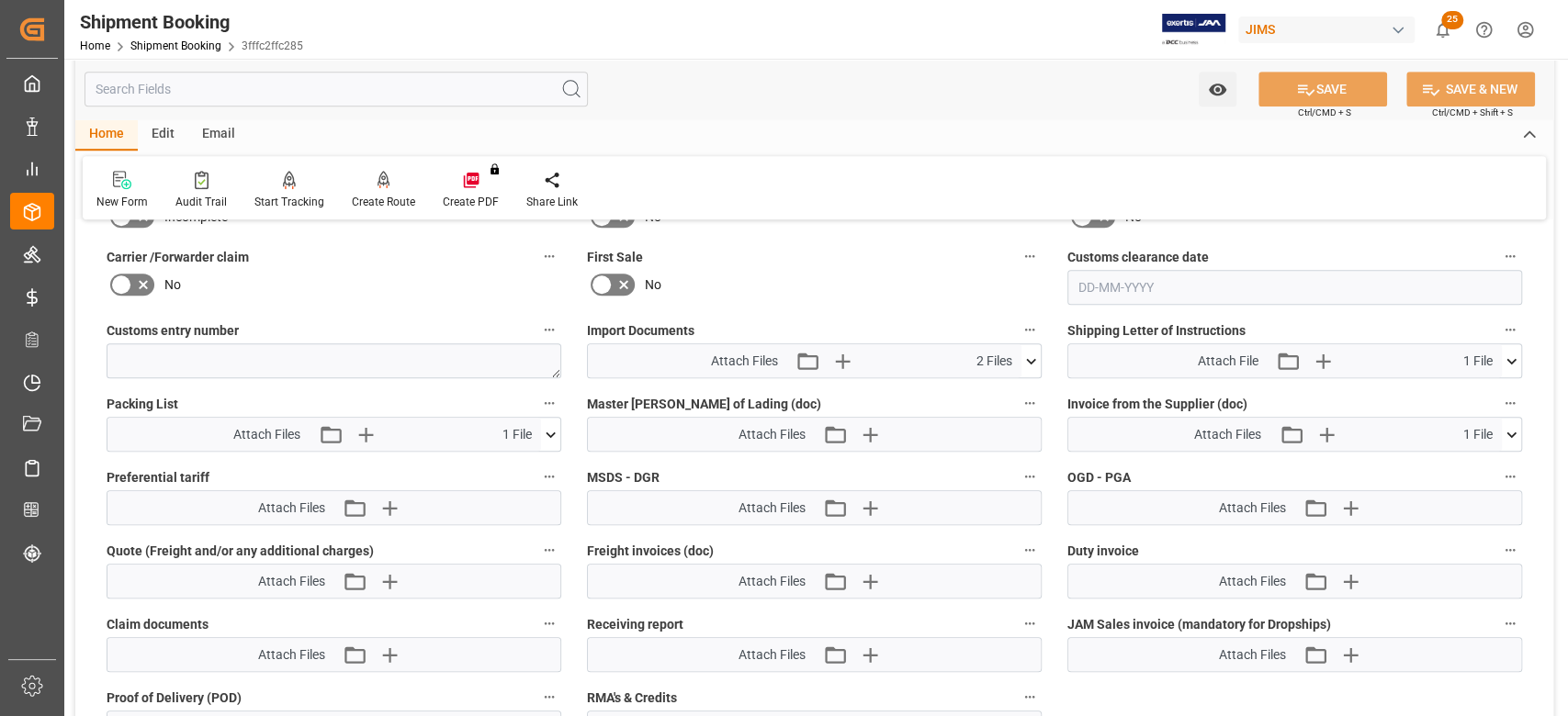
click at [1034, 364] on icon at bounding box center [1030, 361] width 20 height 20
click at [551, 431] on icon at bounding box center [551, 434] width 10 height 6
click at [501, 464] on icon at bounding box center [502, 470] width 15 height 15
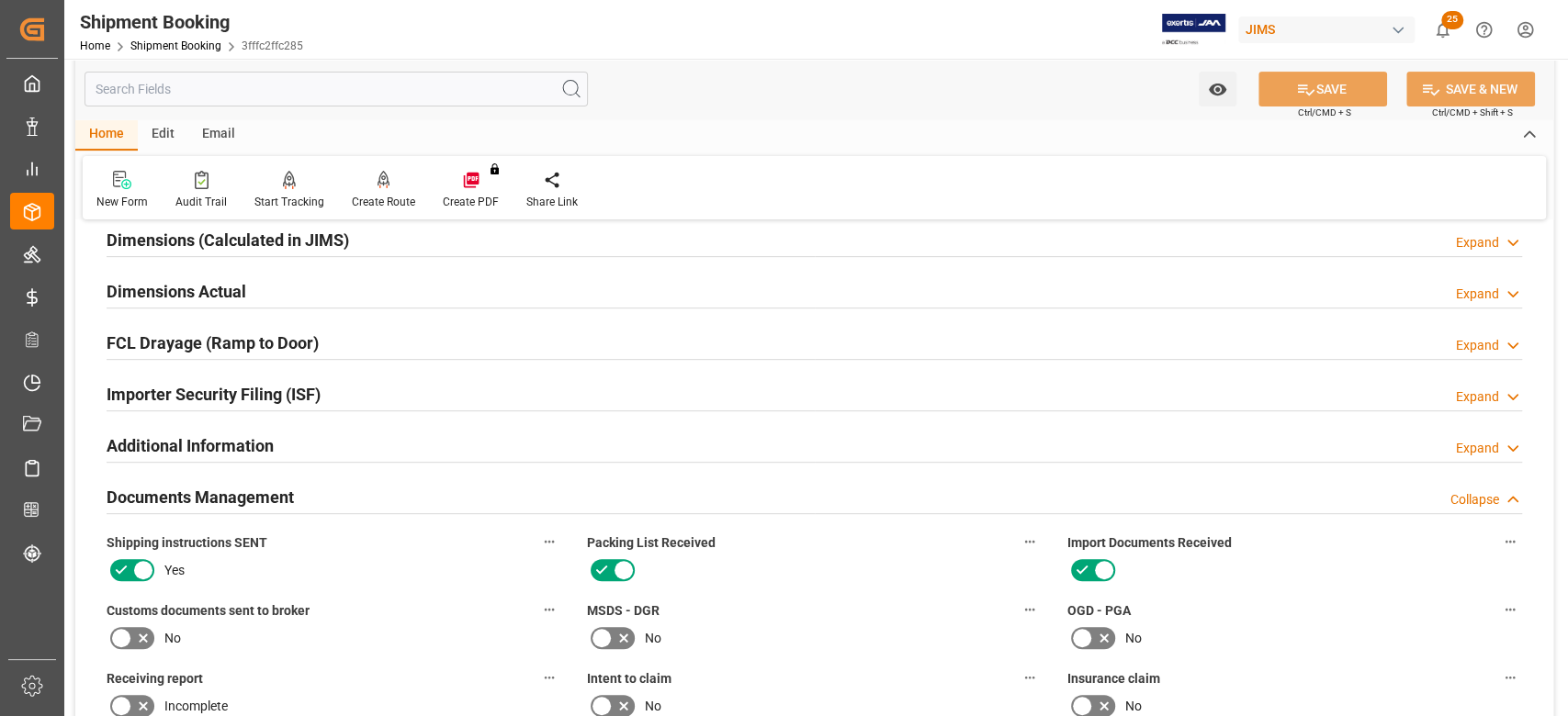
scroll to position [172, 0]
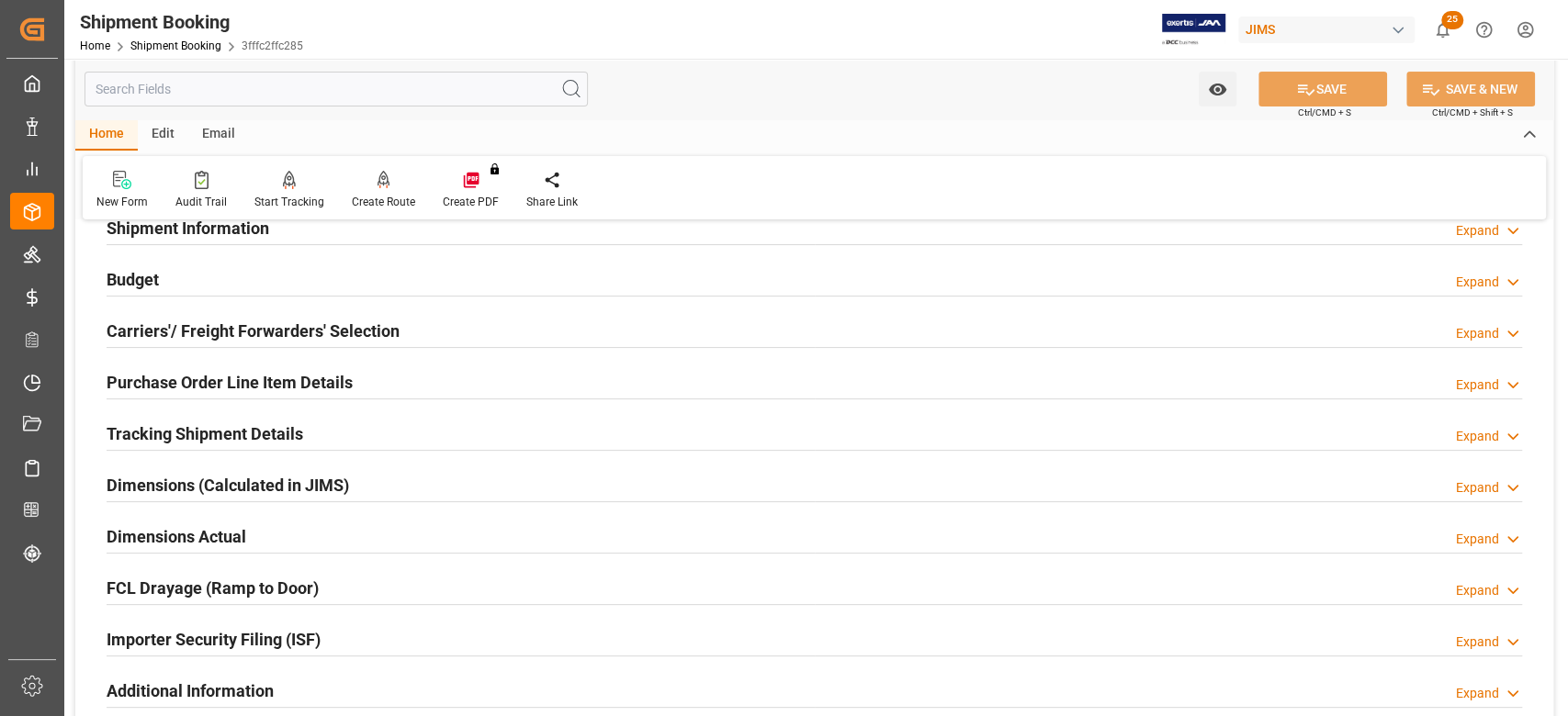
click at [192, 437] on h2 "Tracking Shipment Details" at bounding box center [205, 433] width 196 height 25
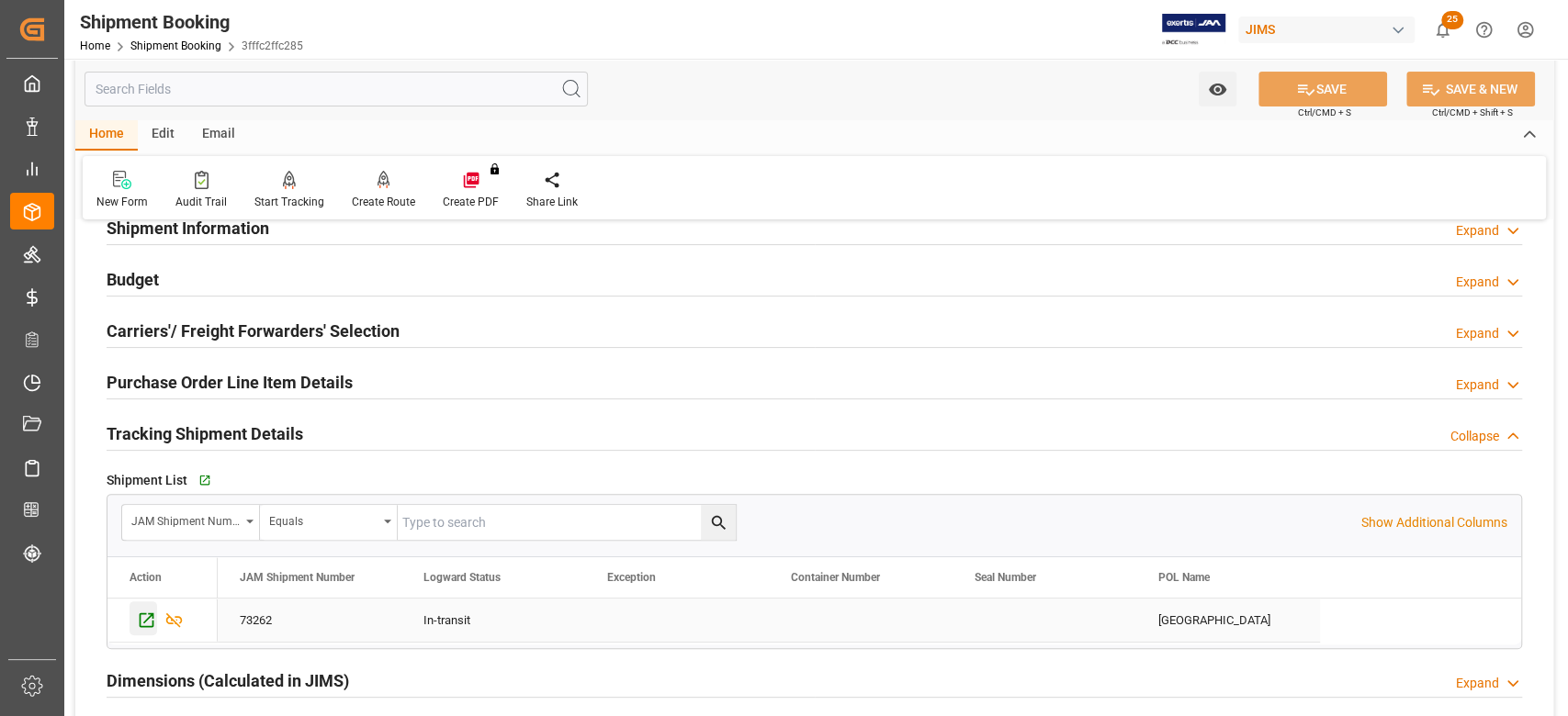
click at [139, 611] on icon "Press SPACE to select this row." at bounding box center [146, 620] width 20 height 20
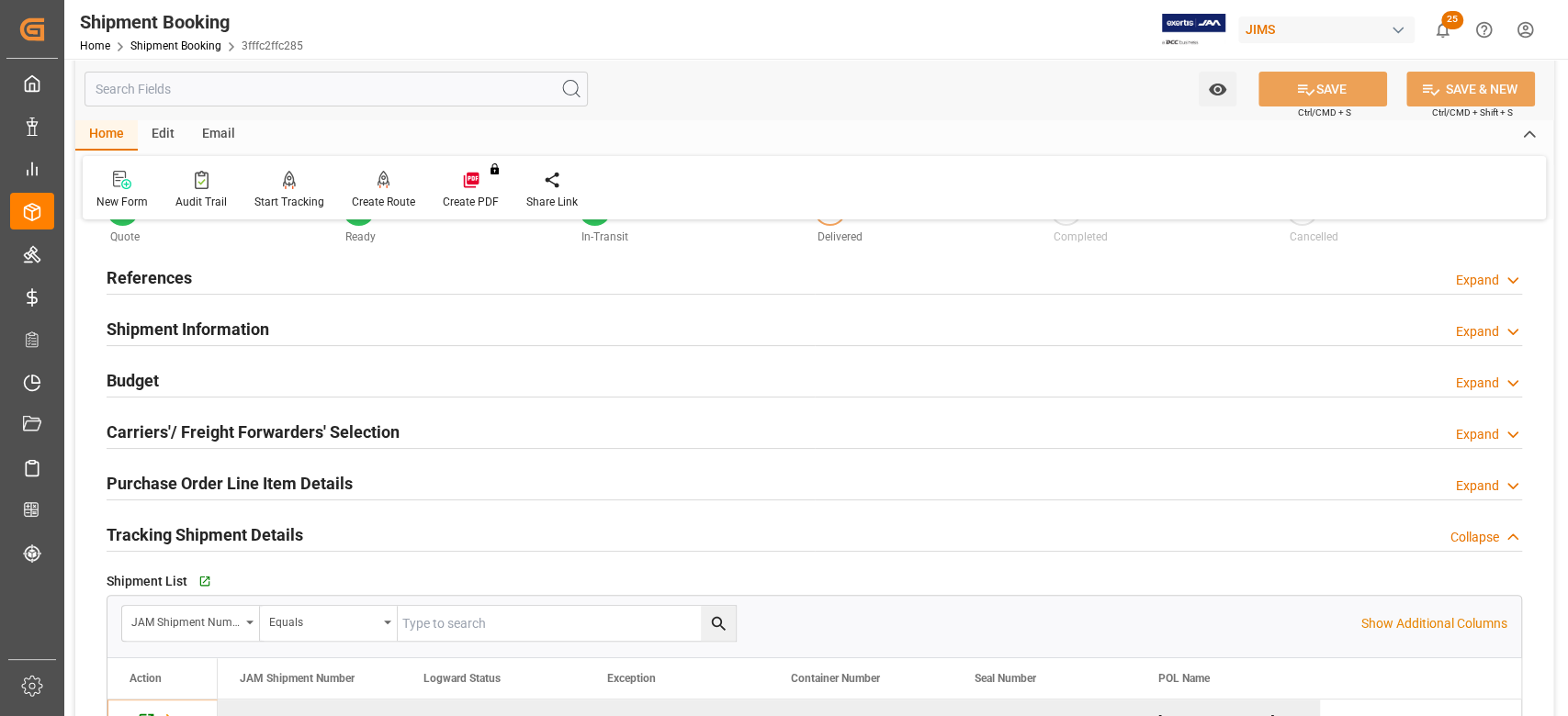
scroll to position [0, 0]
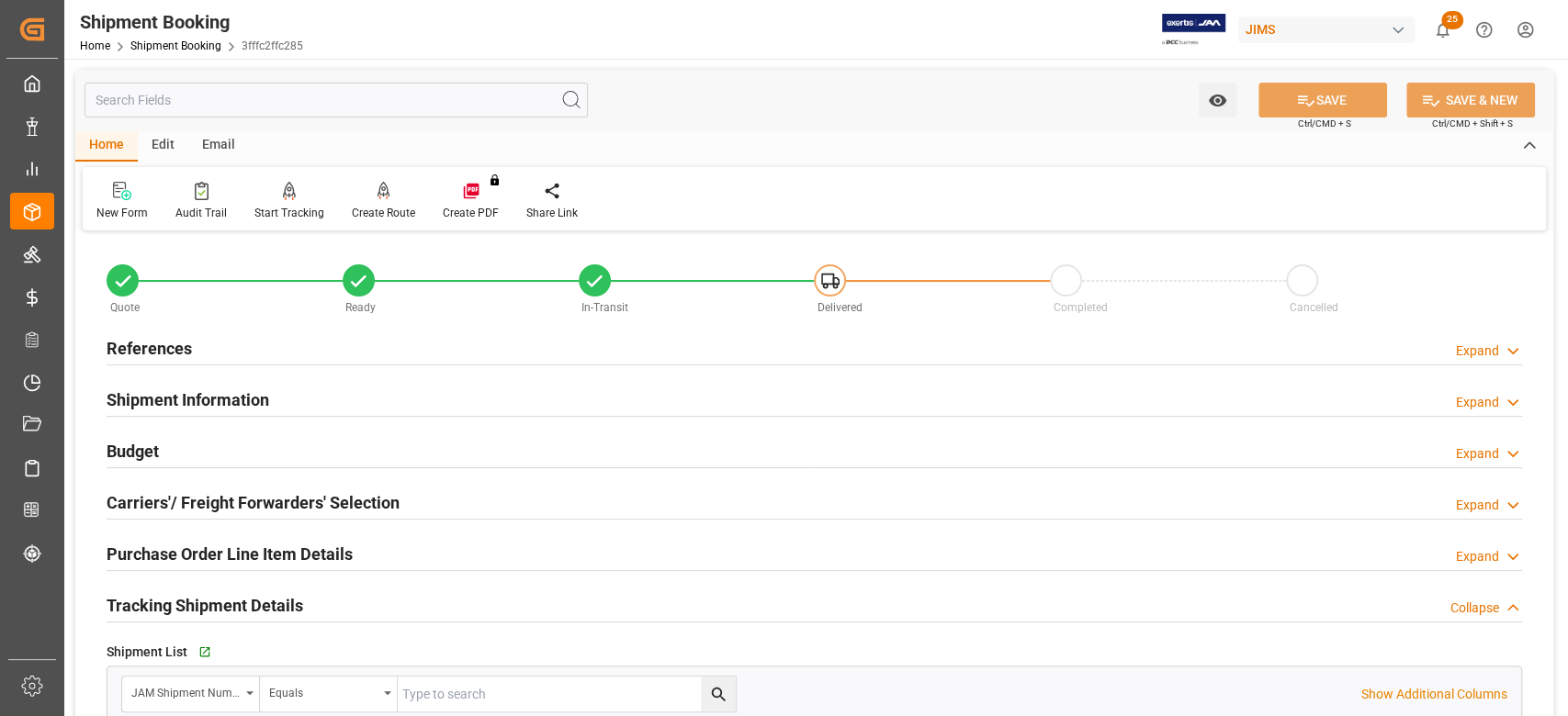
click at [179, 341] on h2 "References" at bounding box center [150, 349] width 86 height 25
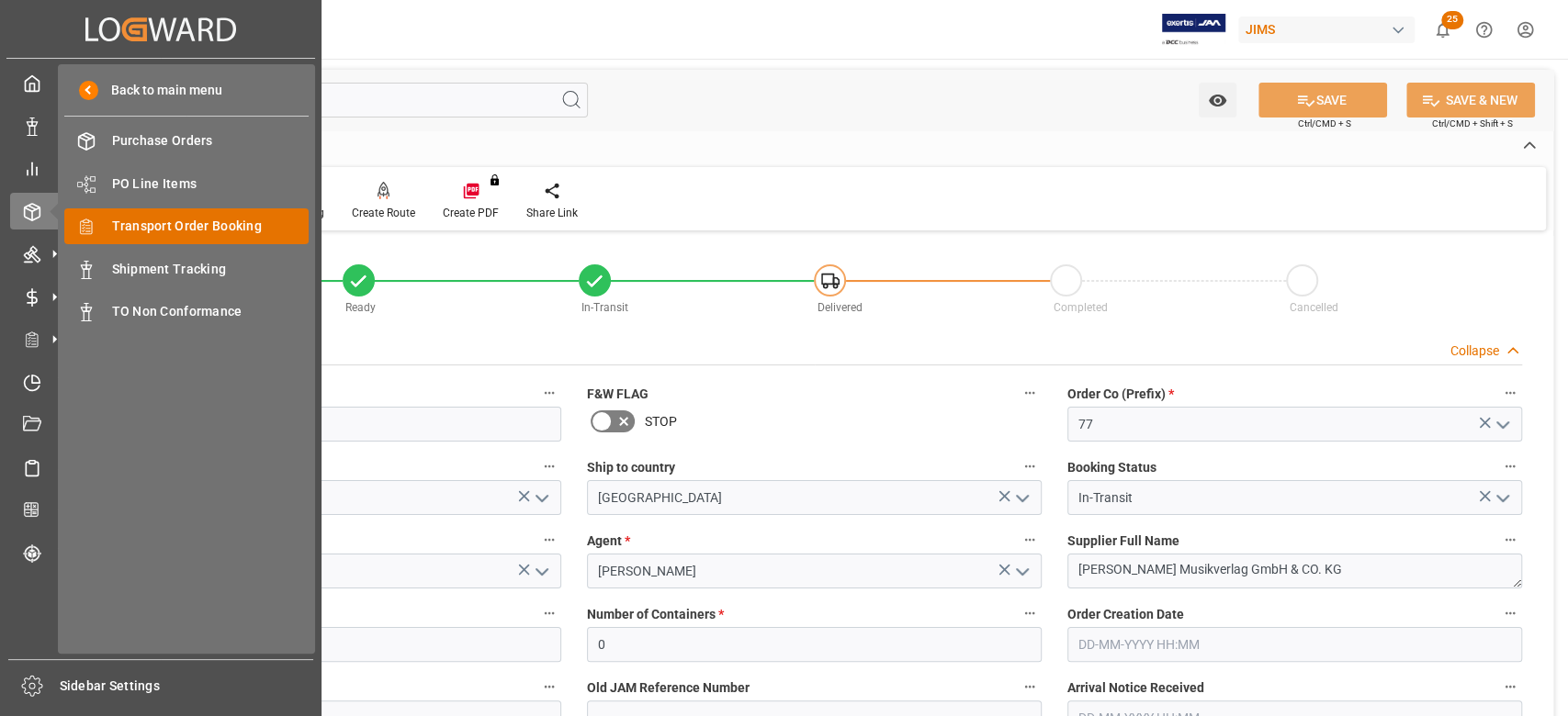
click at [219, 226] on span "Transport Order Booking" at bounding box center [211, 226] width 197 height 20
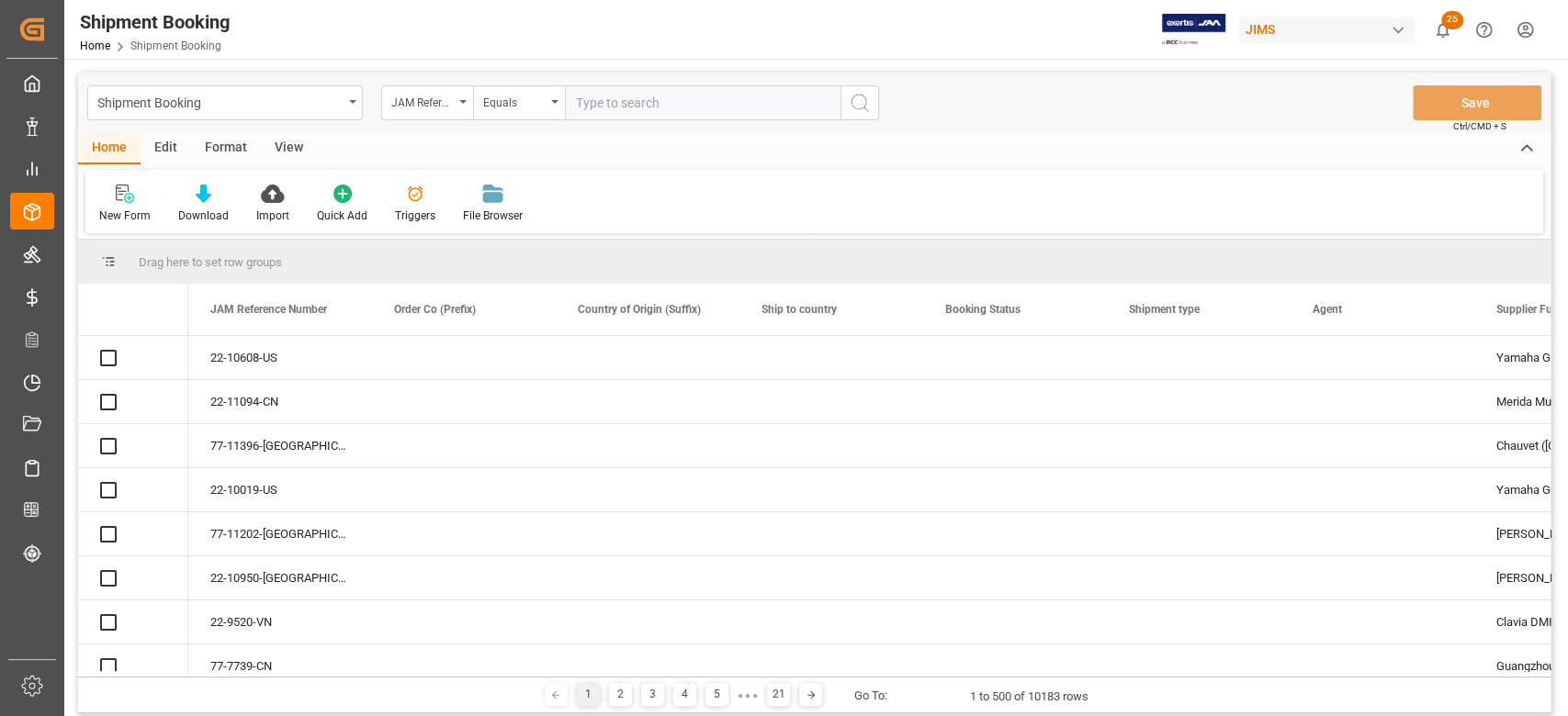
click at [646, 98] on input "text" at bounding box center [702, 103] width 275 height 35
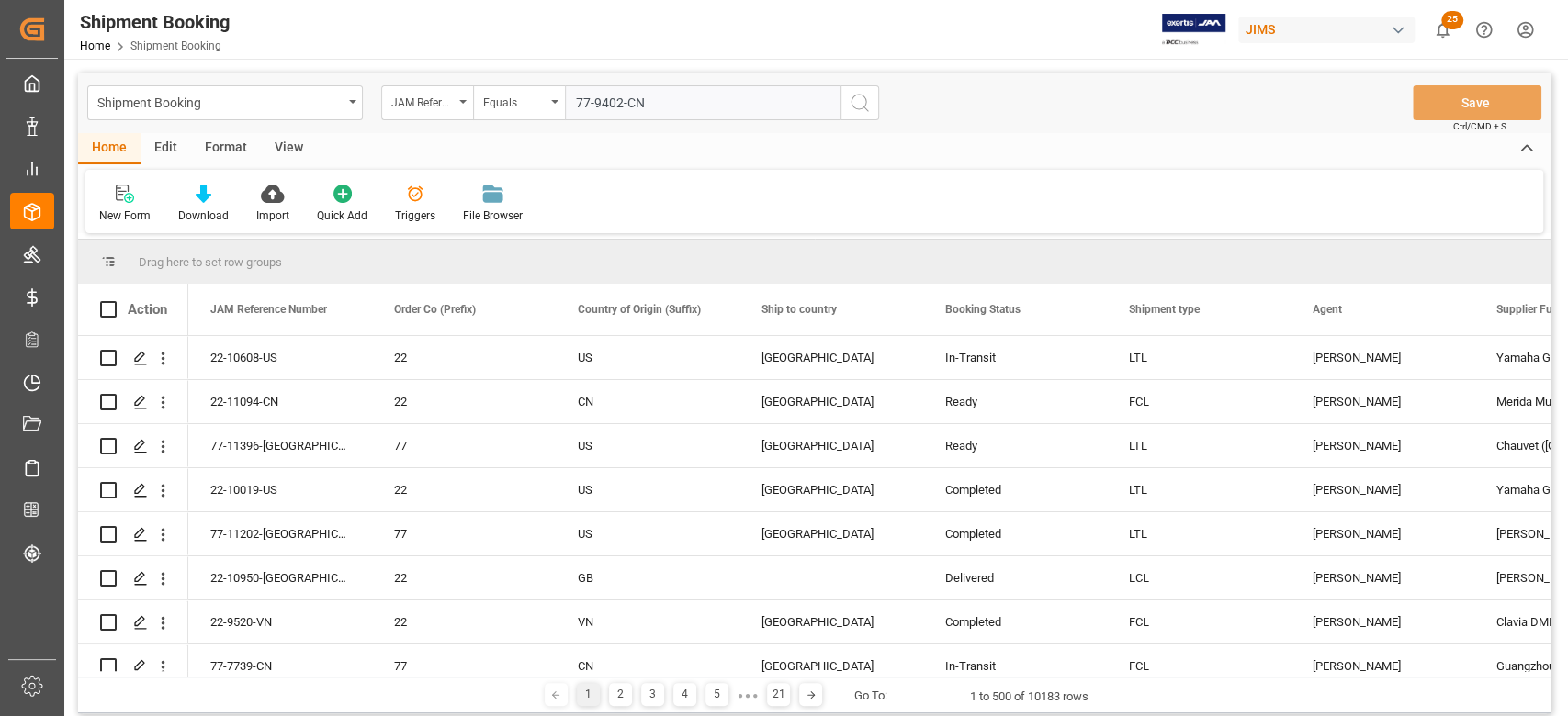
type input "77-9402-CN"
click at [854, 107] on icon "search button" at bounding box center [860, 103] width 22 height 22
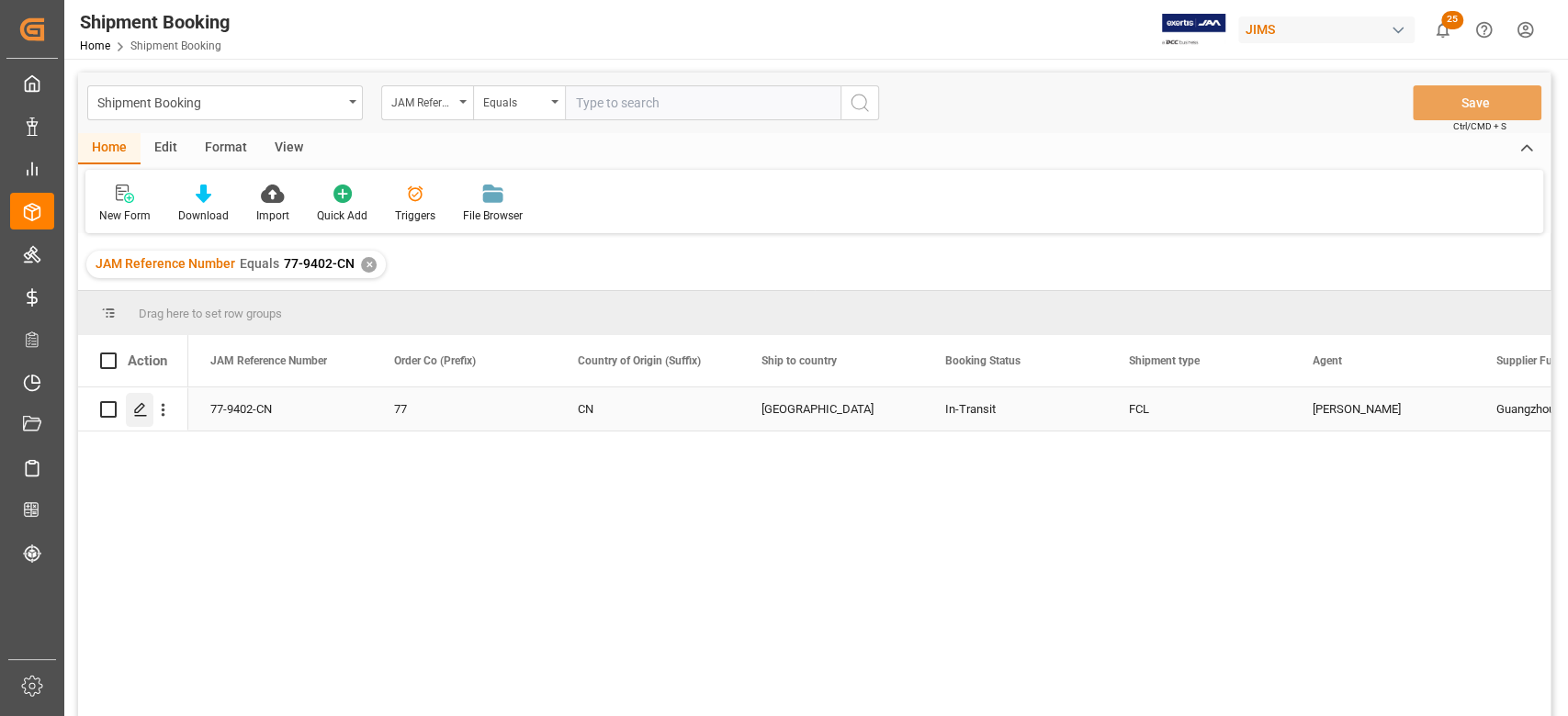
click at [138, 400] on div "Press SPACE to select this row." at bounding box center [140, 410] width 28 height 34
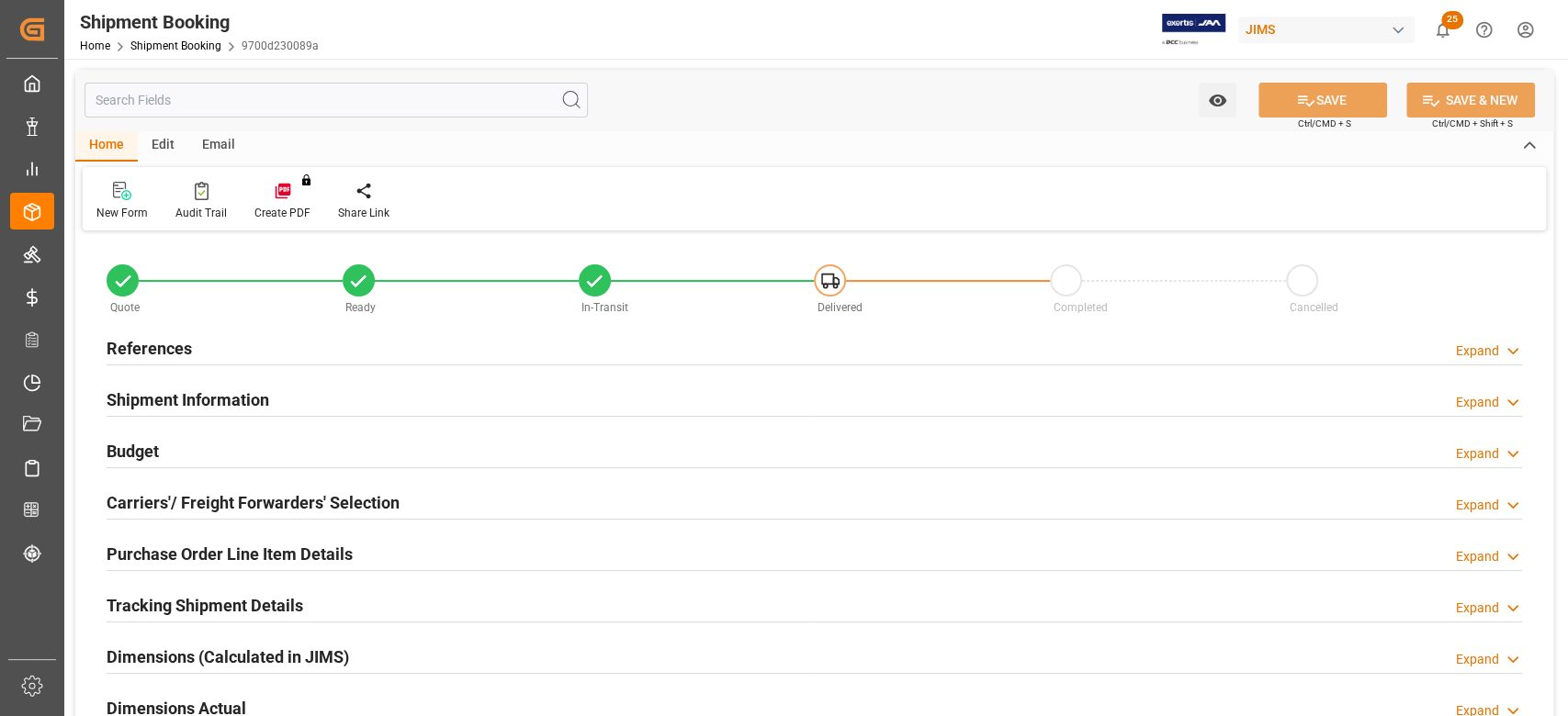
type input "46"
click at [184, 559] on h2 "Purchase Order Line Item Details" at bounding box center [230, 554] width 246 height 25
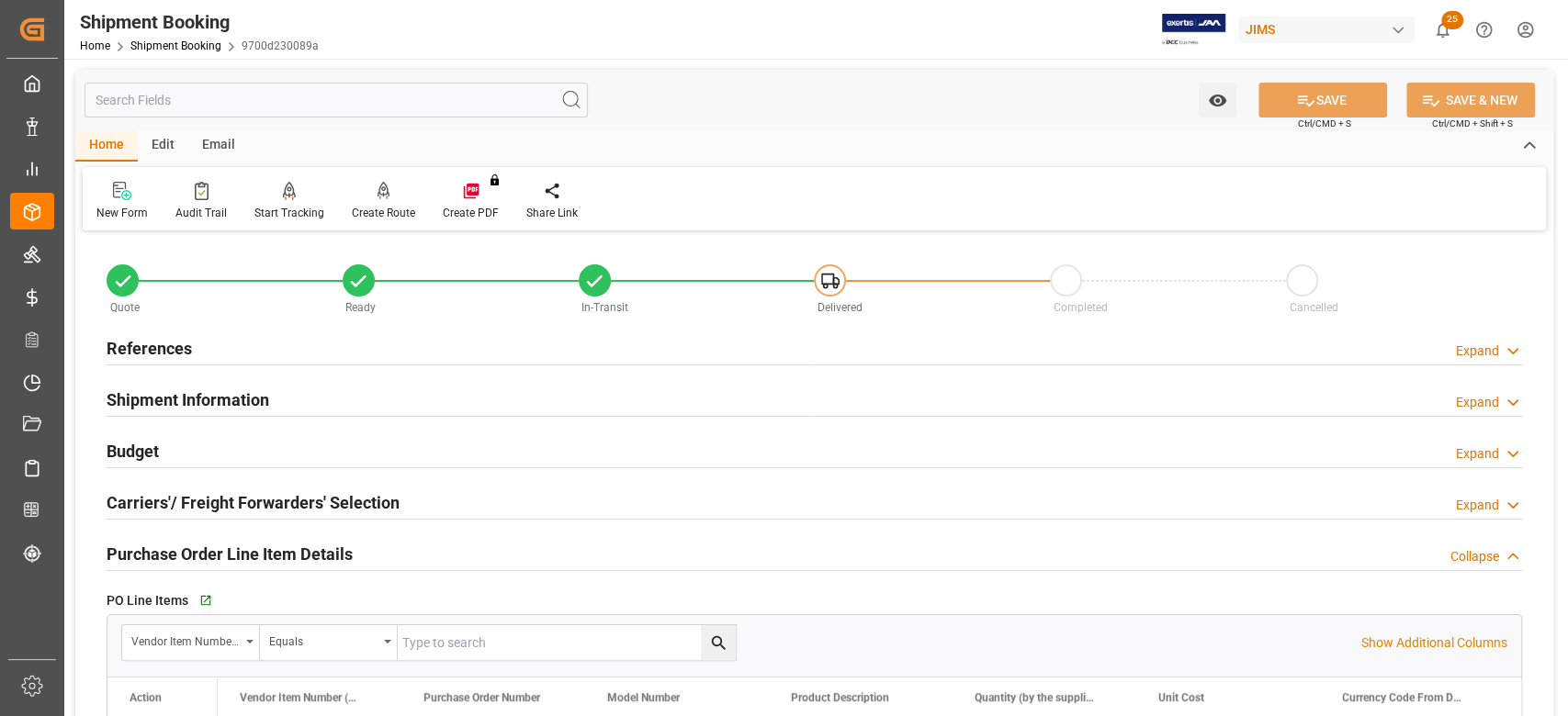
click at [143, 354] on h2 "References" at bounding box center [150, 349] width 86 height 25
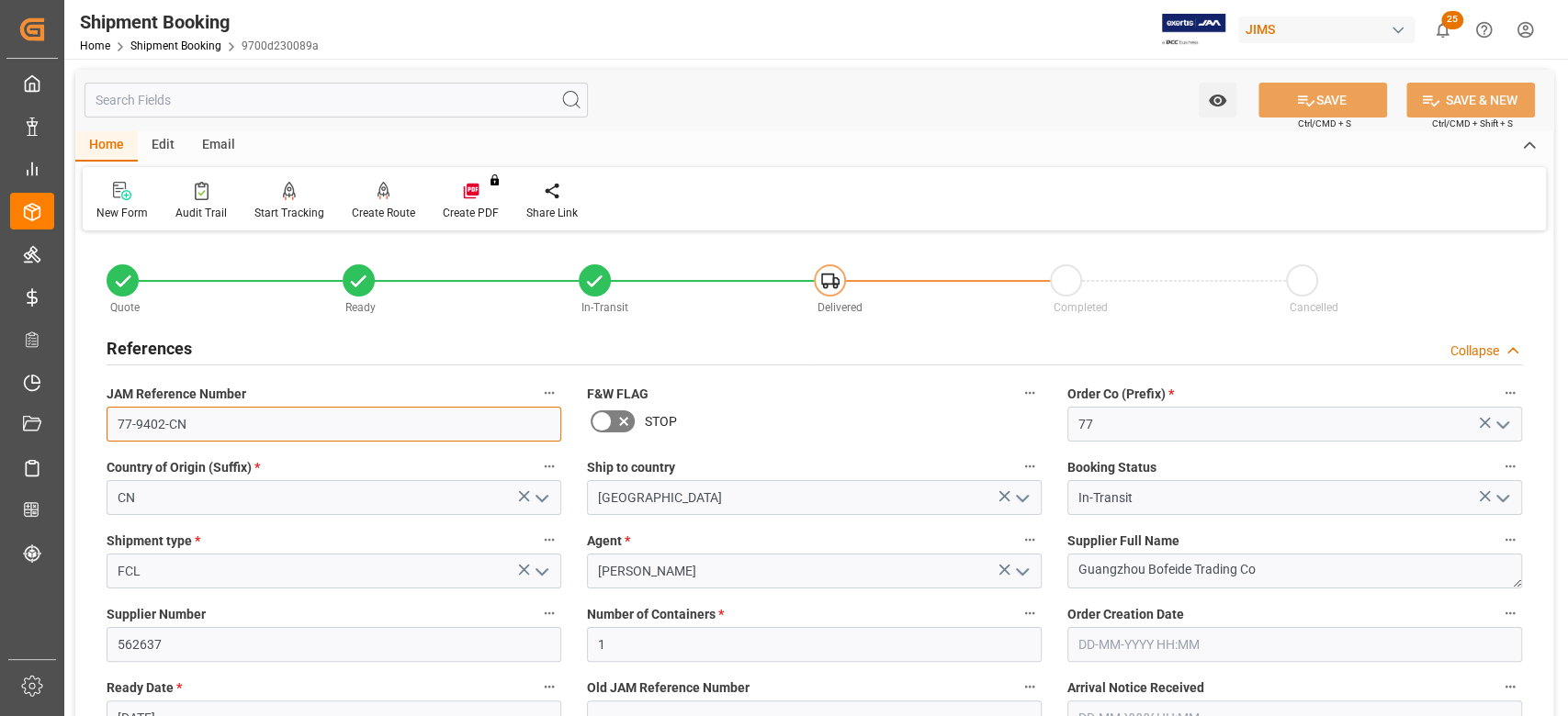
click at [262, 415] on input "77-9402-CN" at bounding box center [334, 425] width 455 height 35
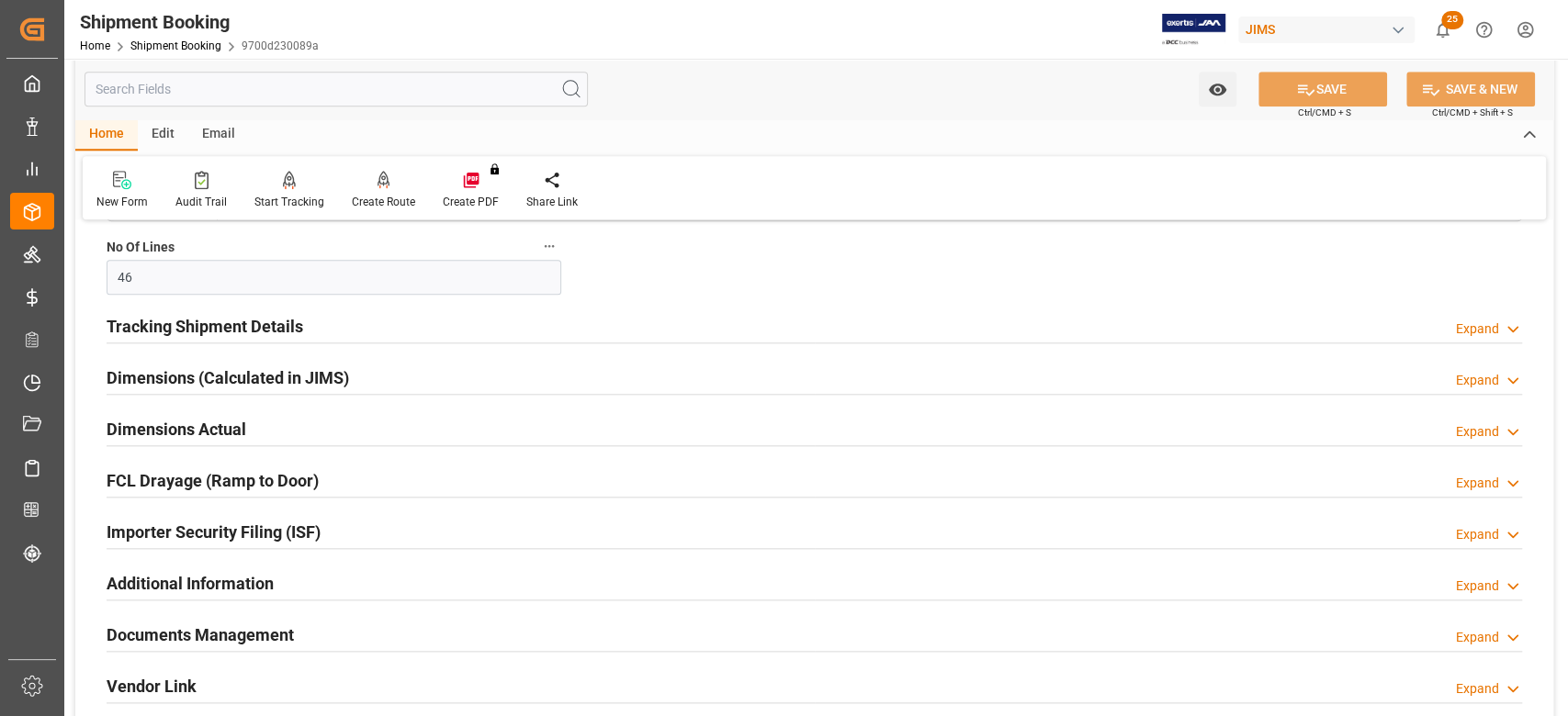
scroll to position [1346, 0]
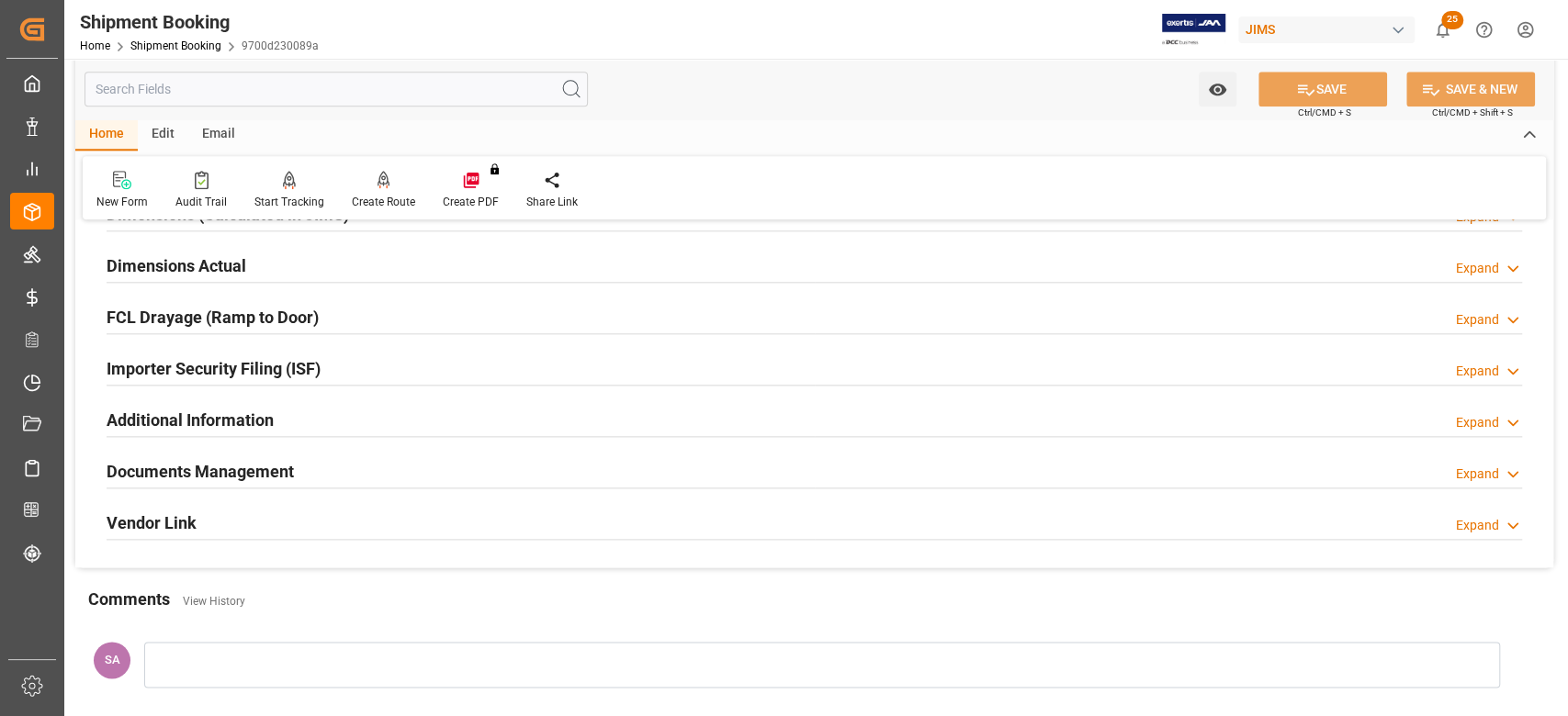
drag, startPoint x: 196, startPoint y: 464, endPoint x: 448, endPoint y: 393, distance: 261.8
click at [196, 464] on h2 "Documents Management" at bounding box center [201, 471] width 188 height 25
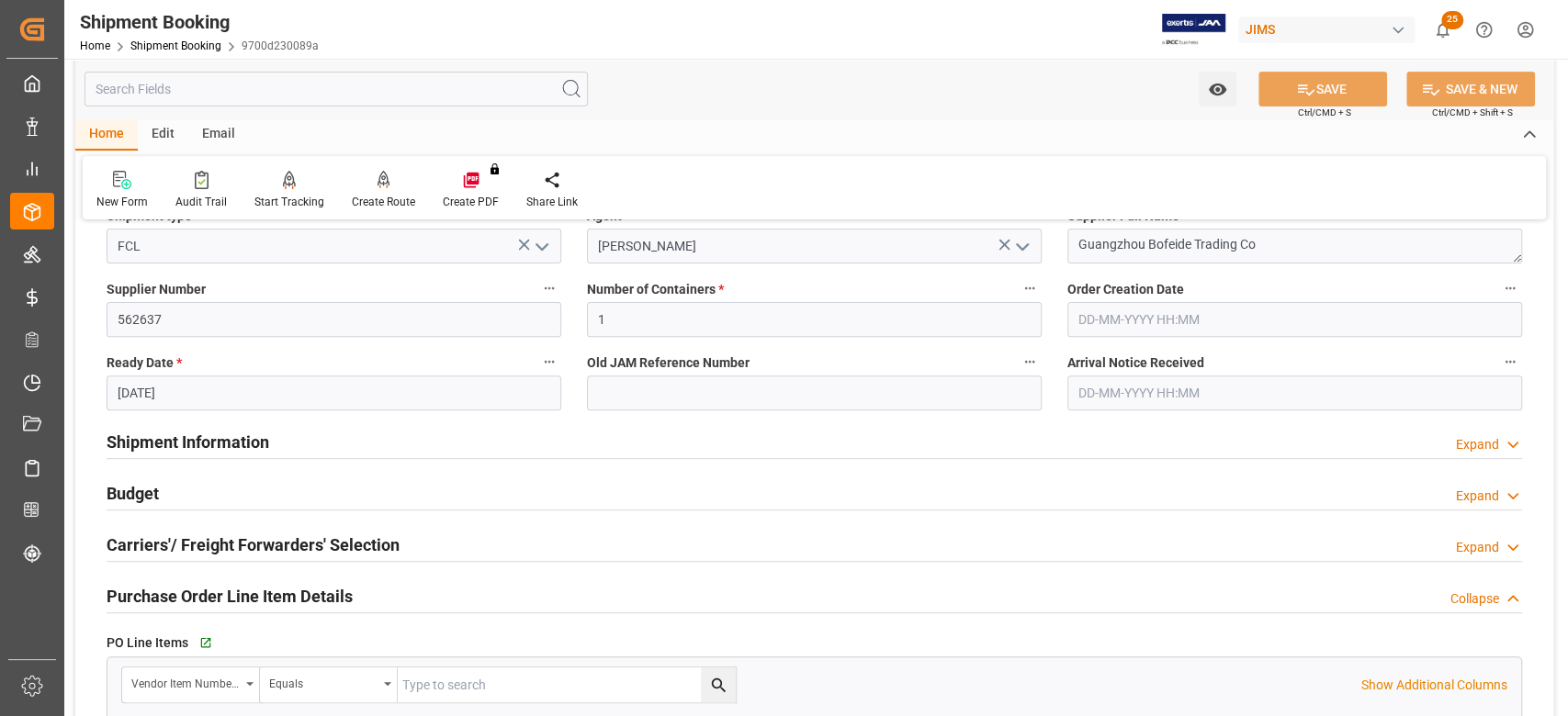
scroll to position [0, 0]
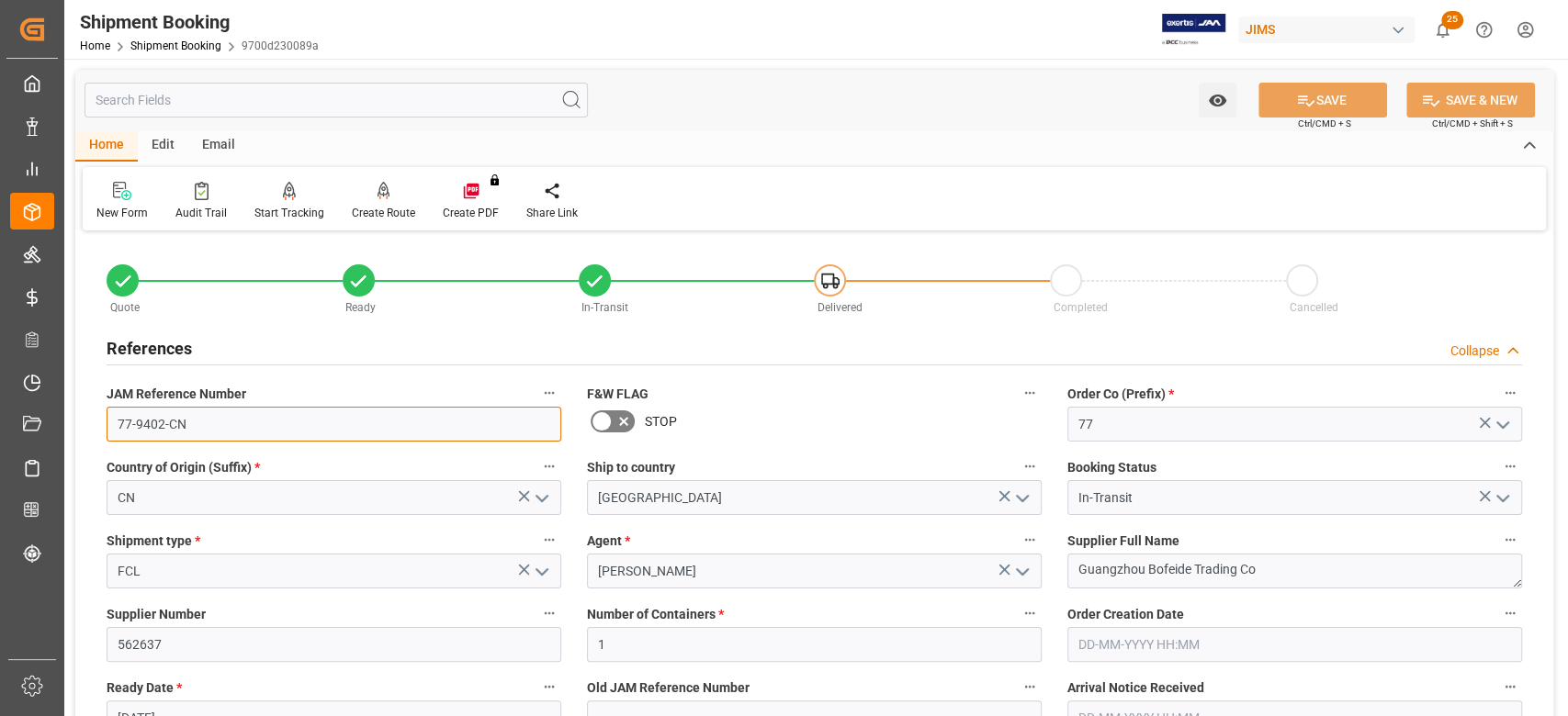
click at [261, 425] on input "77-9402-CN" at bounding box center [334, 425] width 455 height 35
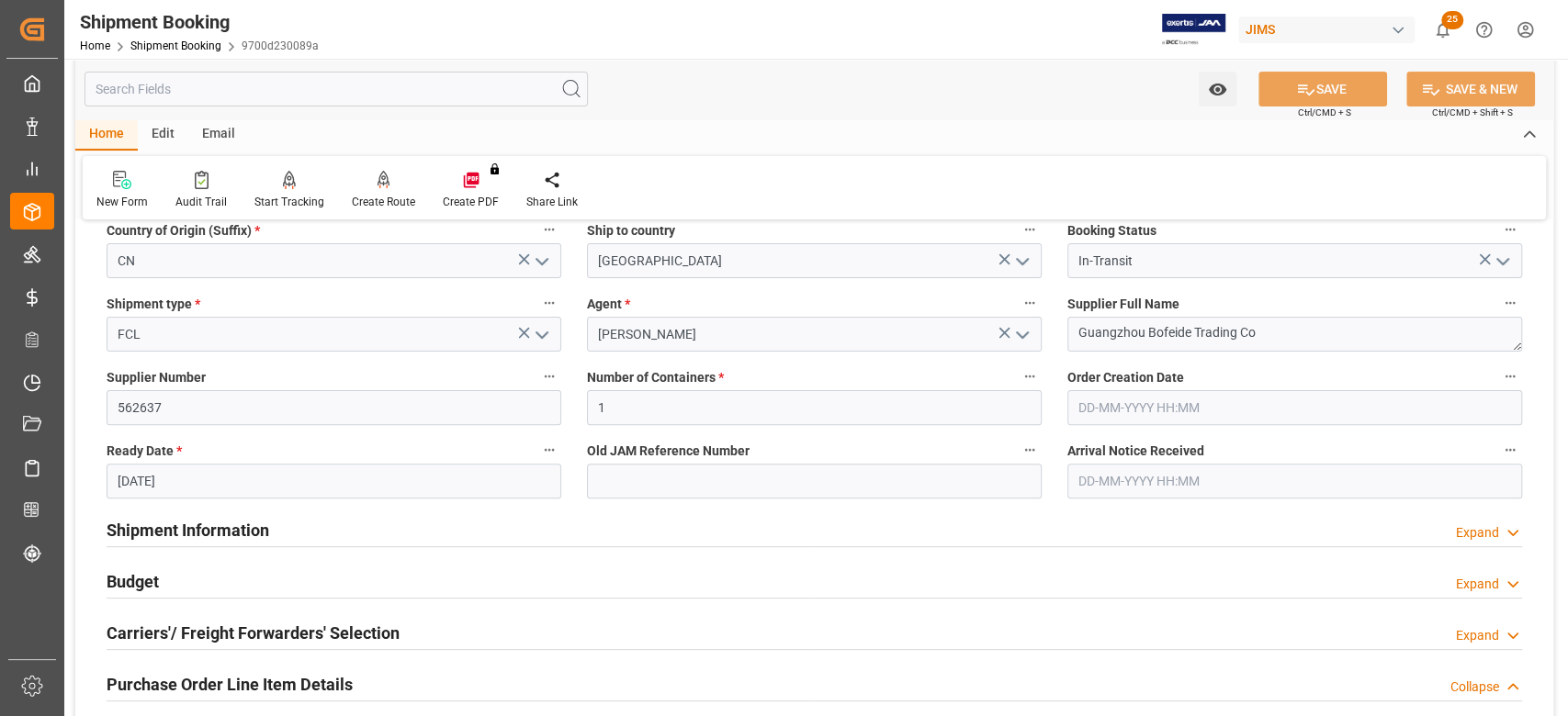
scroll to position [489, 0]
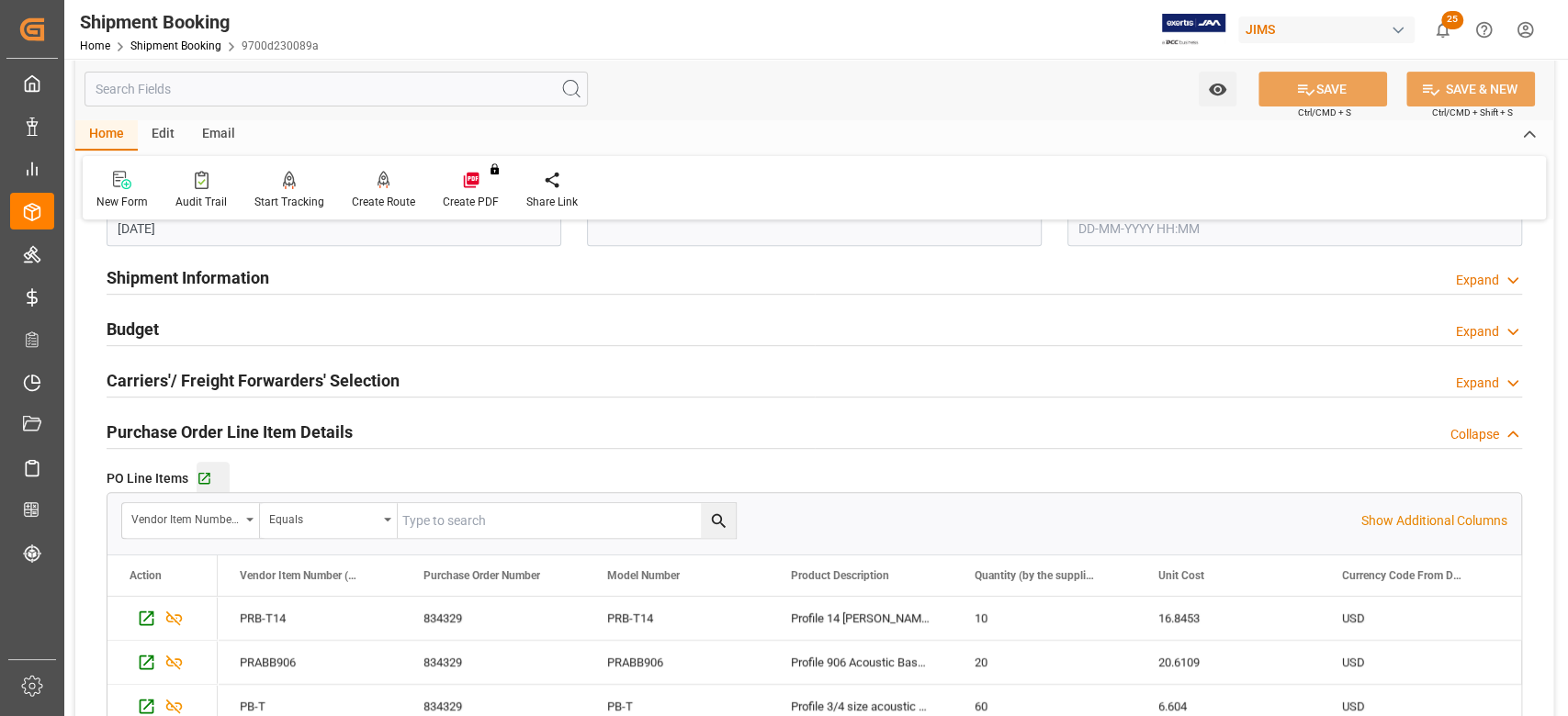
drag, startPoint x: 211, startPoint y: 478, endPoint x: 223, endPoint y: 478, distance: 12.0
click at [209, 478] on icon "button" at bounding box center [204, 479] width 16 height 16
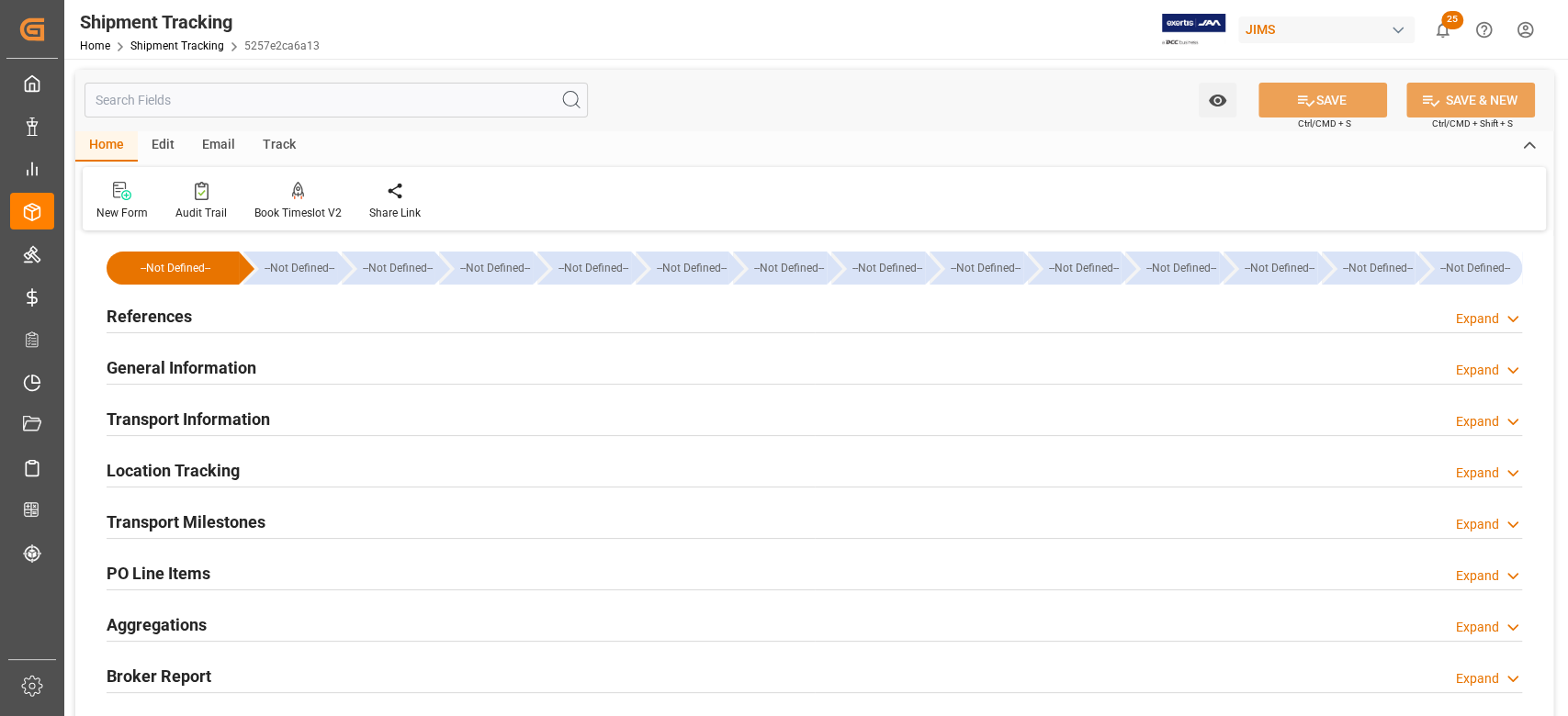
type input "02-10-2025 00:00"
type input "06-10-2025 00:00"
type input "06-10-2025 13:50"
type input "14-10-2025 22:00"
type input "28-10-2025"
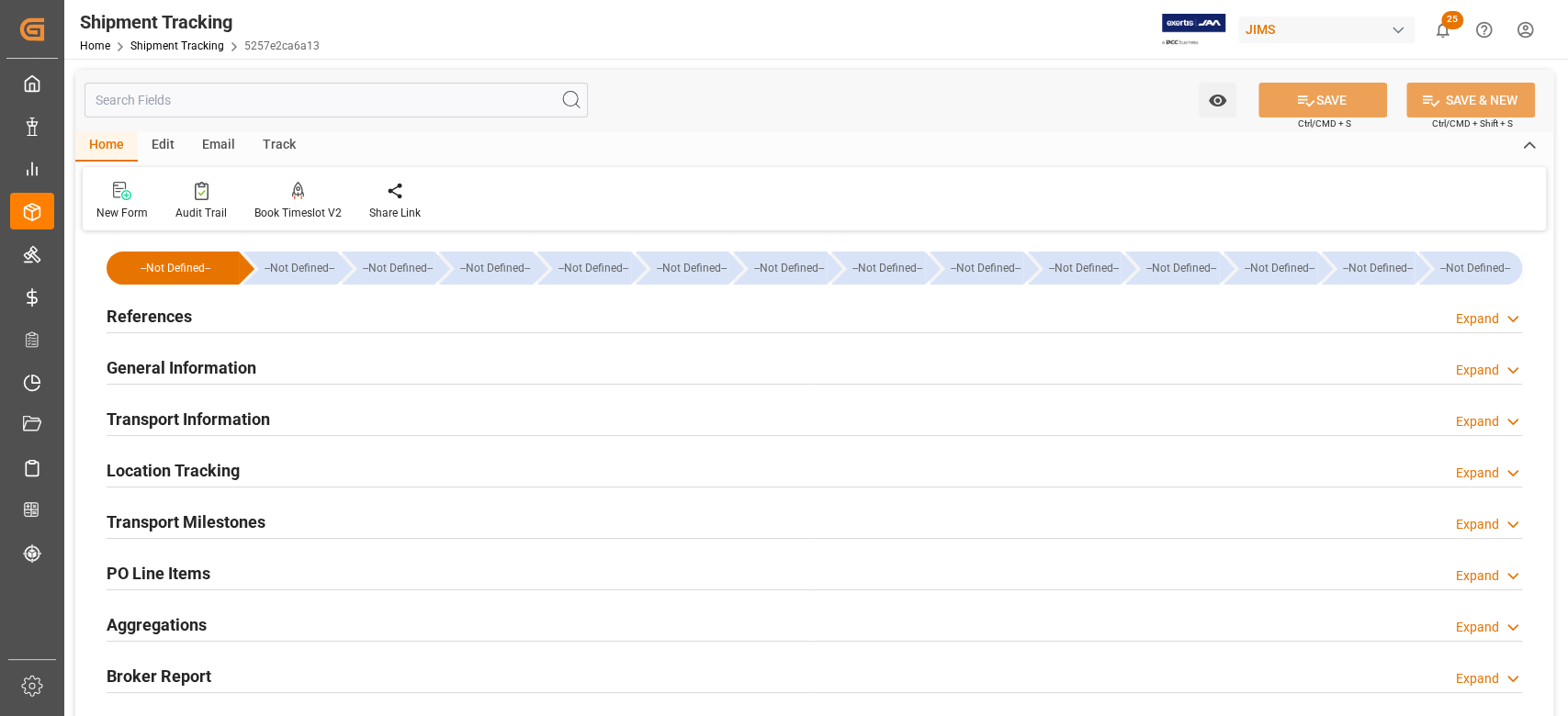
type input "07-11-2025 07:05"
click at [212, 524] on h2 "Transport Milestones" at bounding box center [186, 522] width 159 height 25
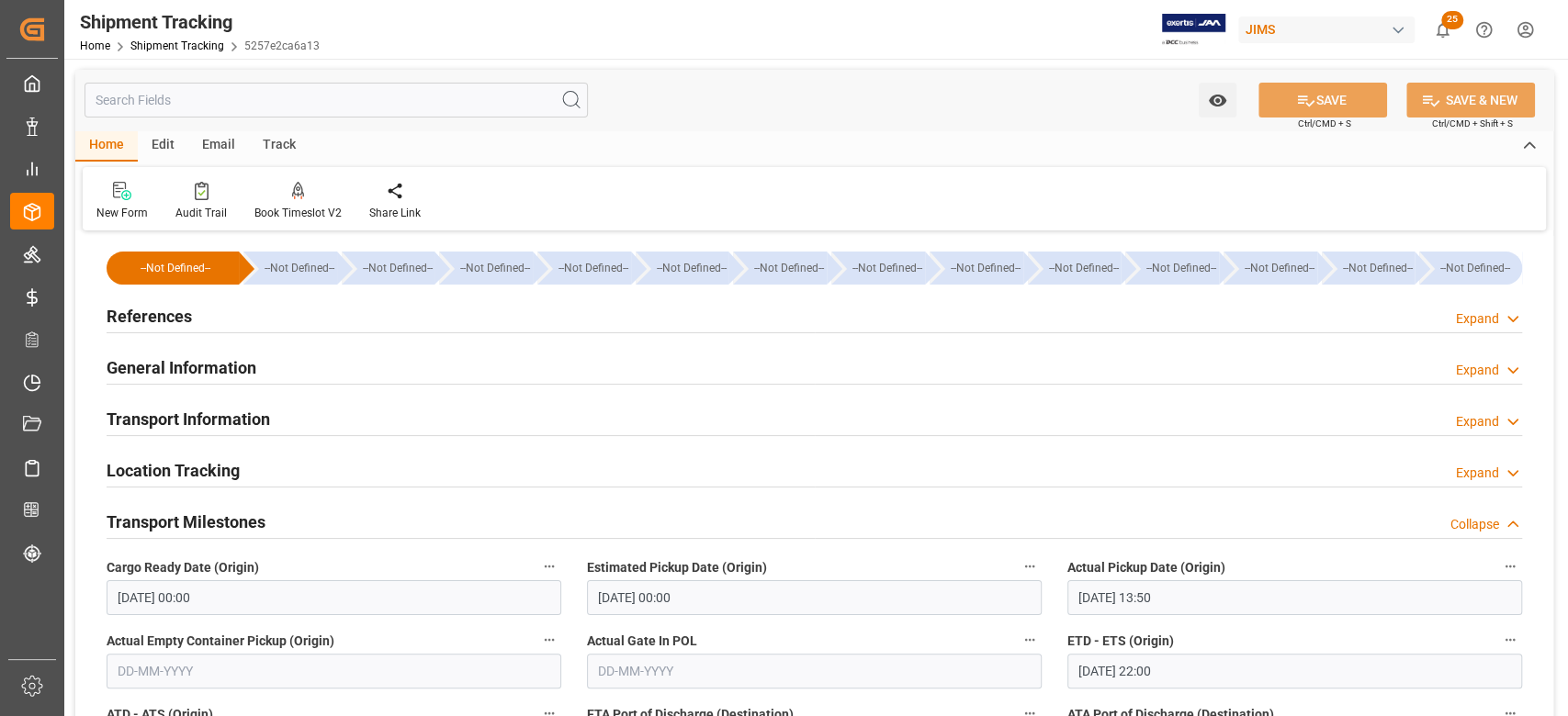
scroll to position [122, 0]
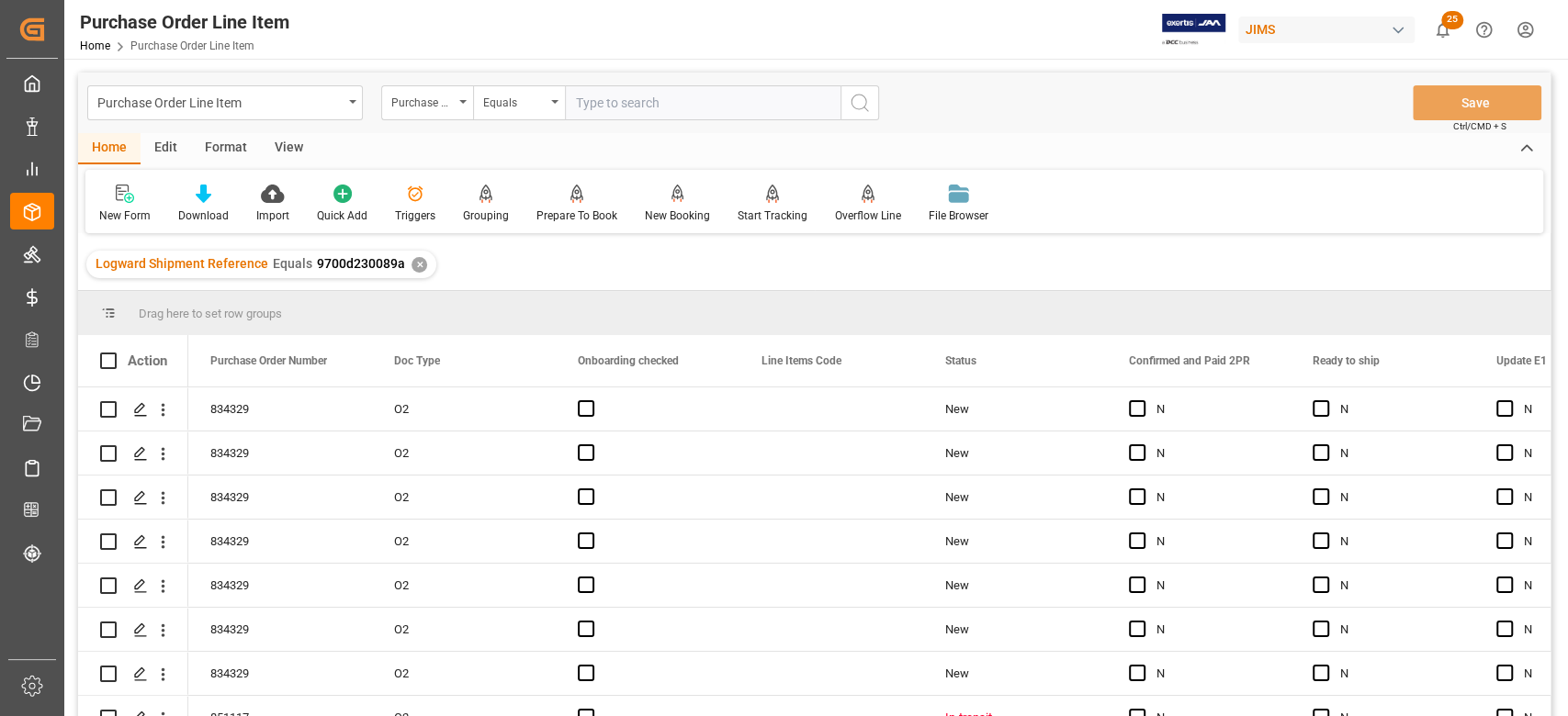
click at [288, 147] on div "View" at bounding box center [289, 149] width 56 height 32
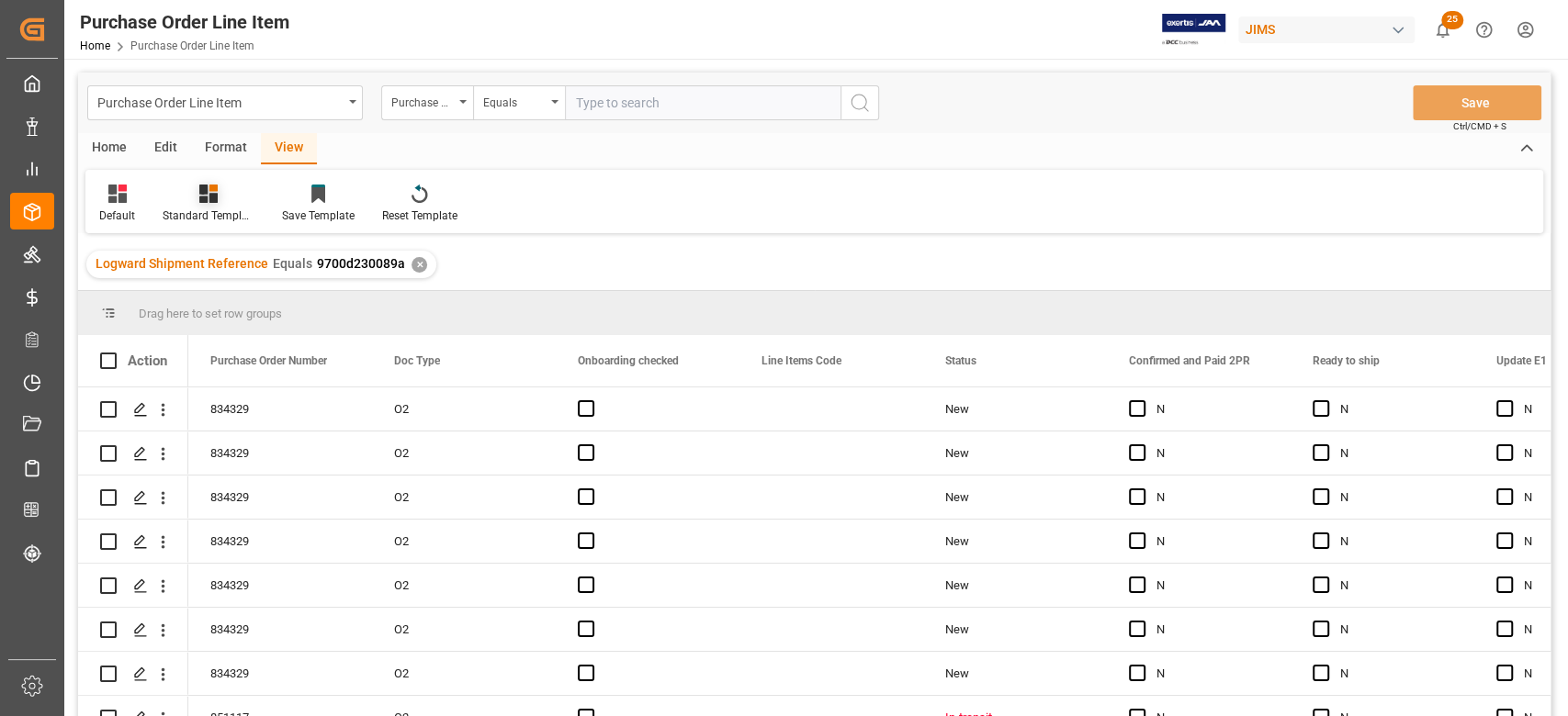
click at [227, 198] on div at bounding box center [208, 193] width 92 height 20
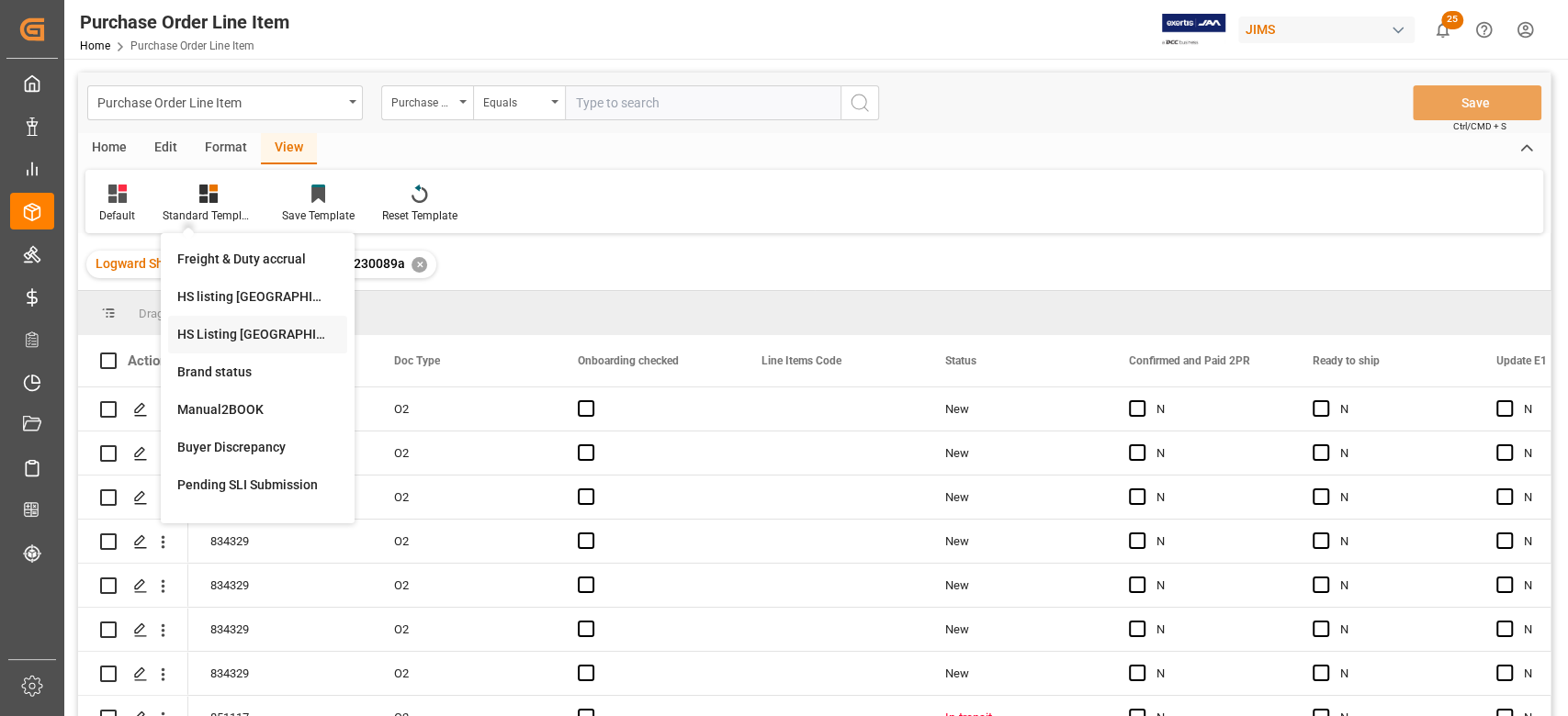
click at [287, 340] on div "HS Listing CANADA" at bounding box center [258, 335] width 161 height 20
